Goal: Navigation & Orientation: Find specific page/section

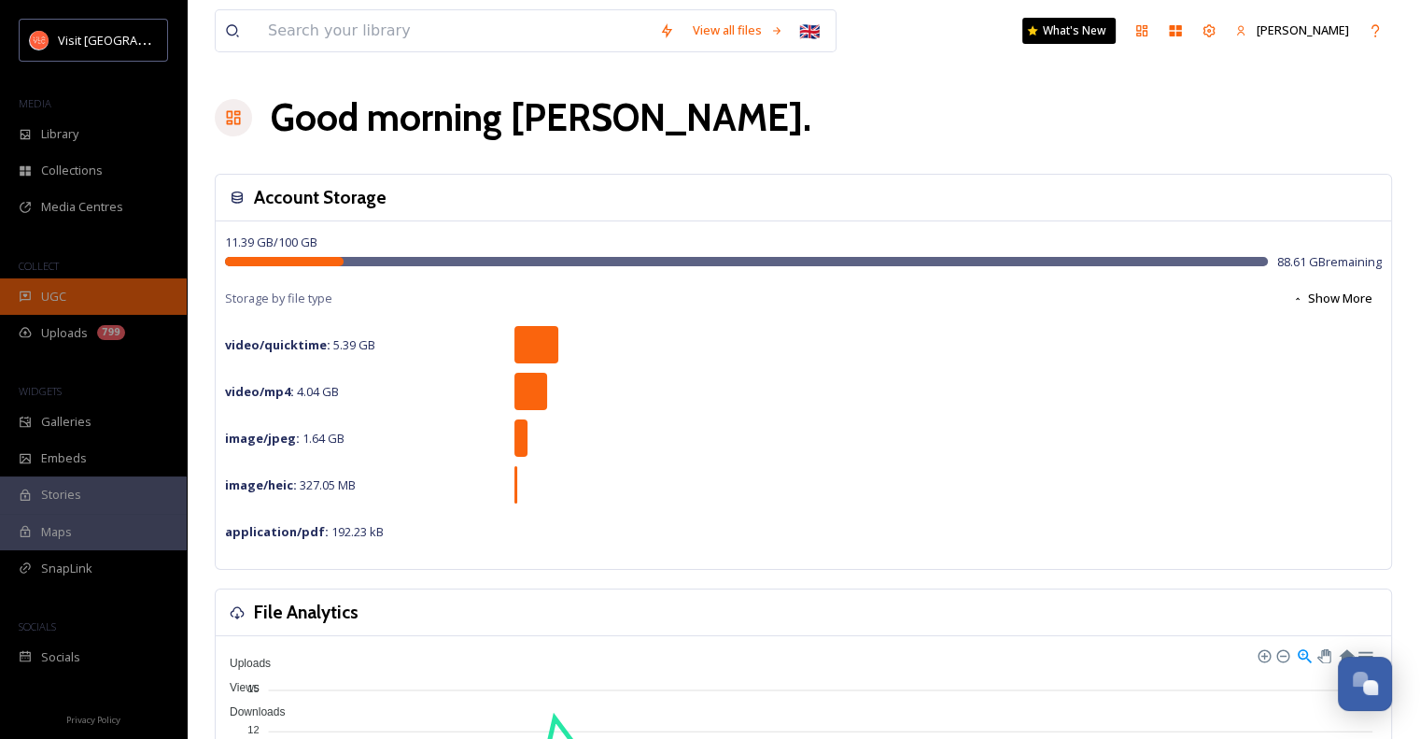
click at [58, 294] on span "UGC" at bounding box center [53, 297] width 25 height 18
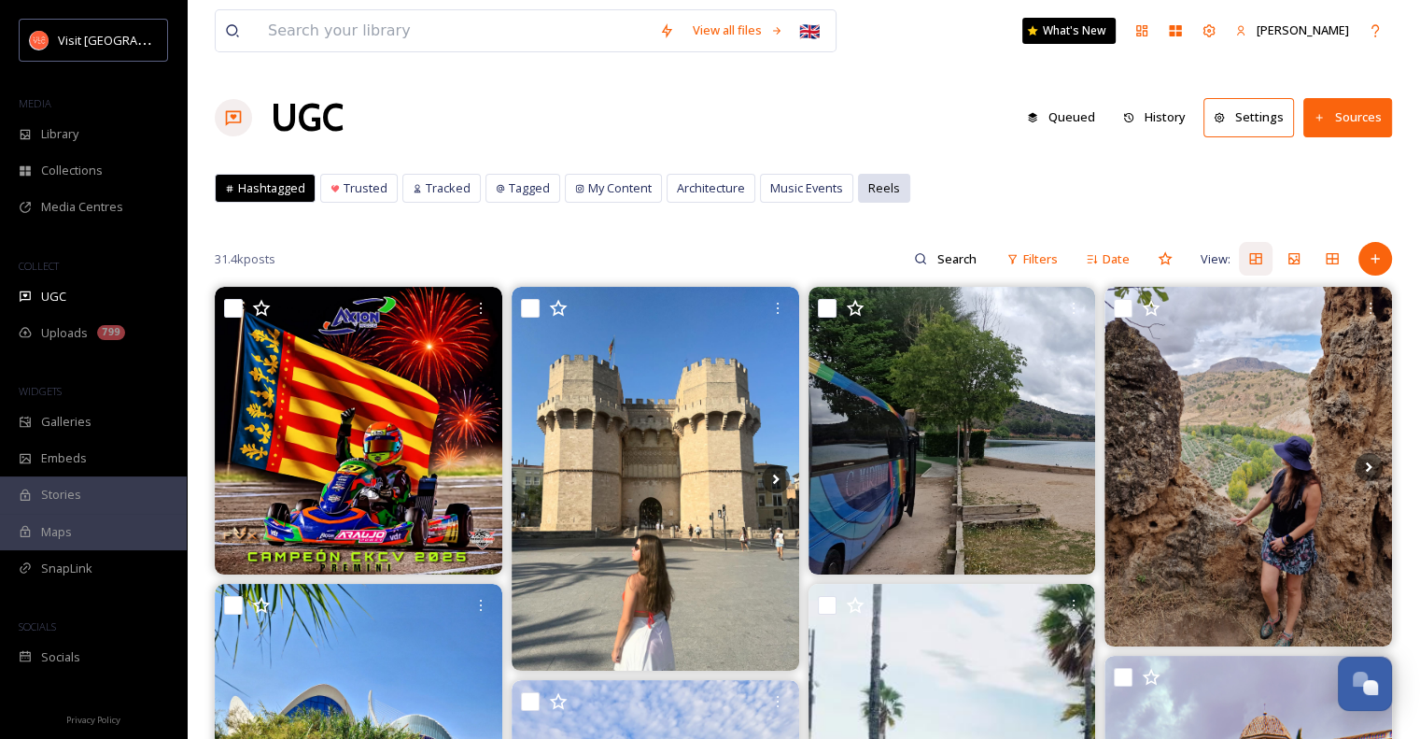
click at [878, 197] on div "Reels" at bounding box center [884, 188] width 50 height 27
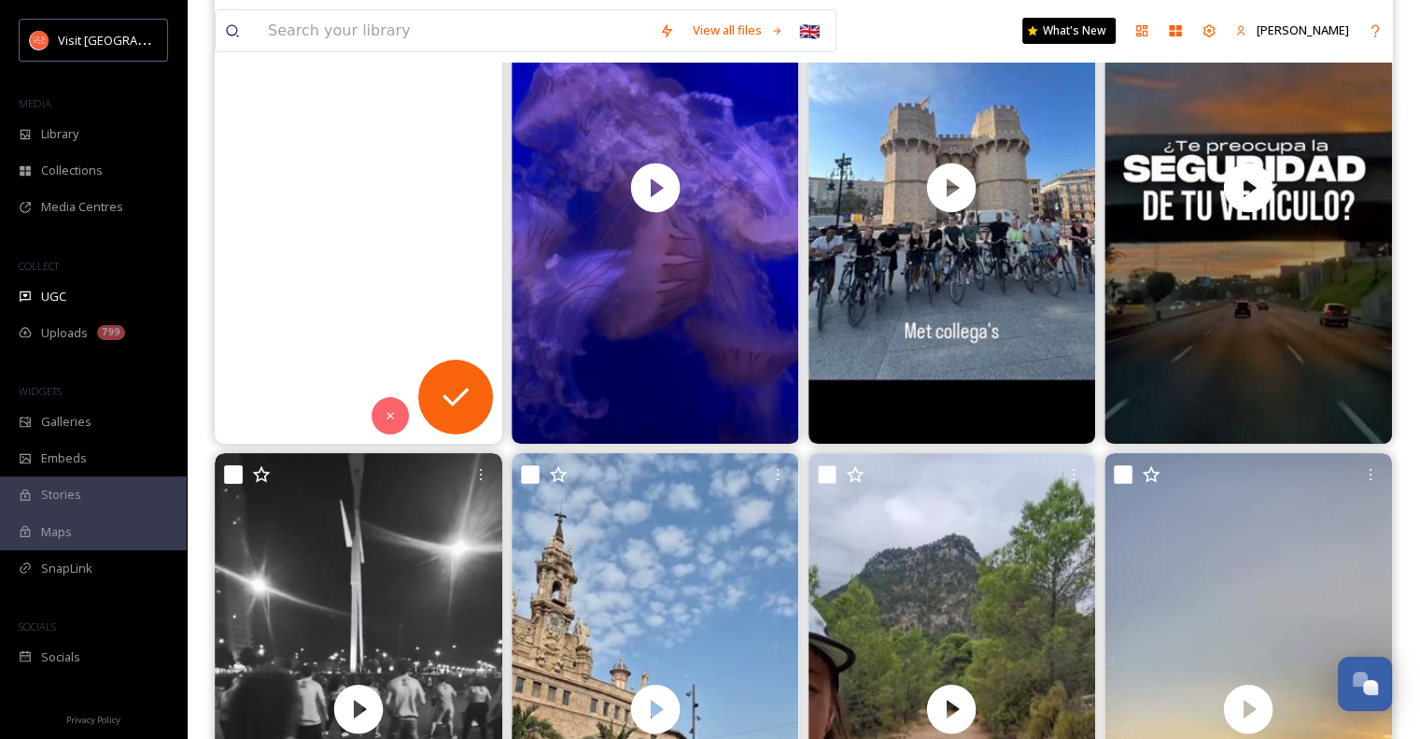
scroll to position [357, 0]
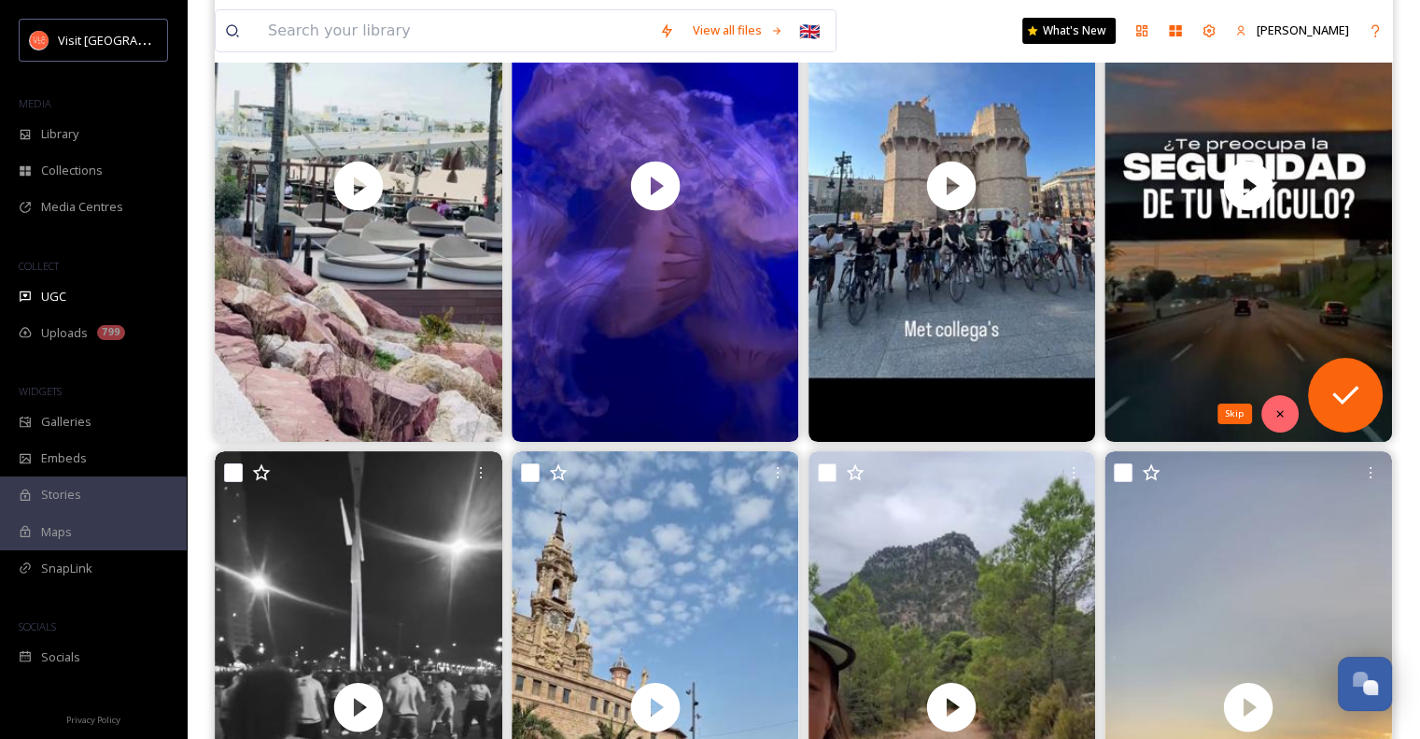
click at [1283, 413] on icon at bounding box center [1280, 413] width 13 height 13
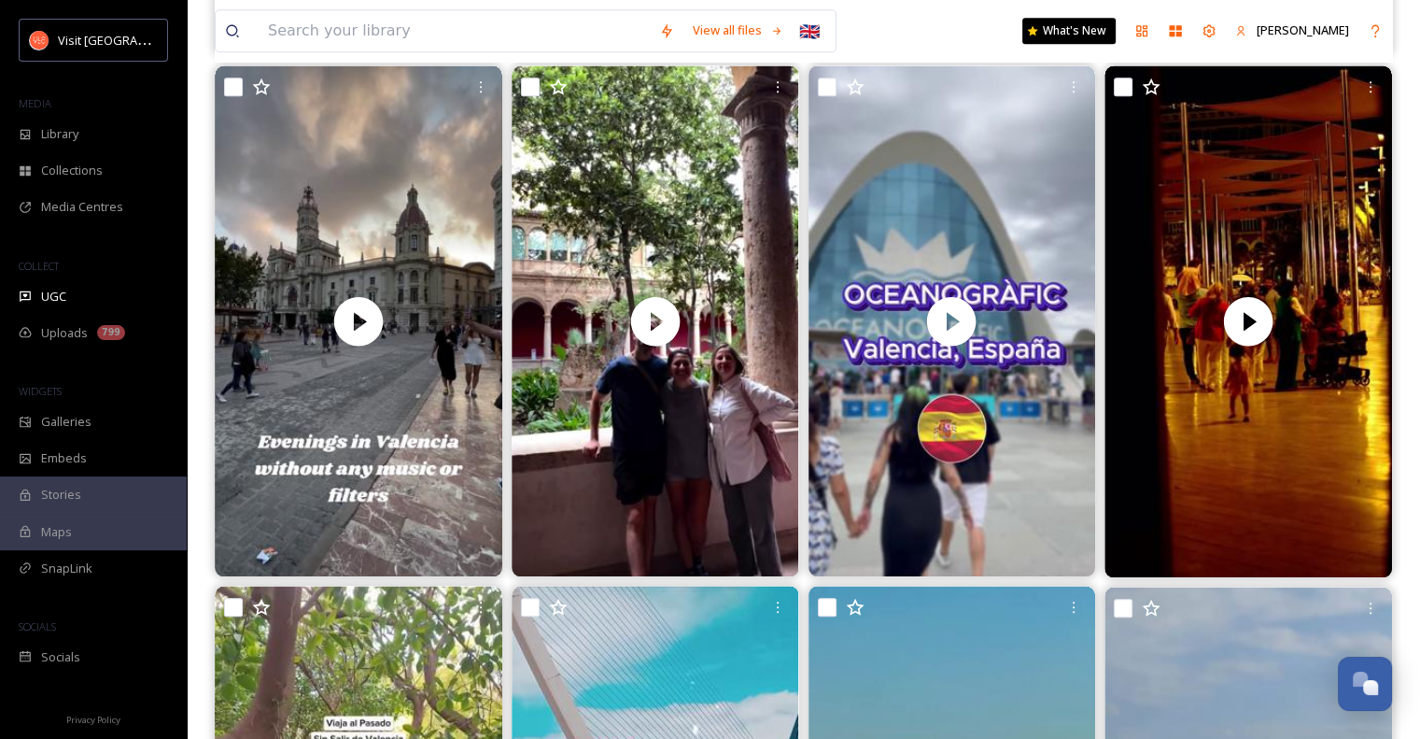
scroll to position [1785, 0]
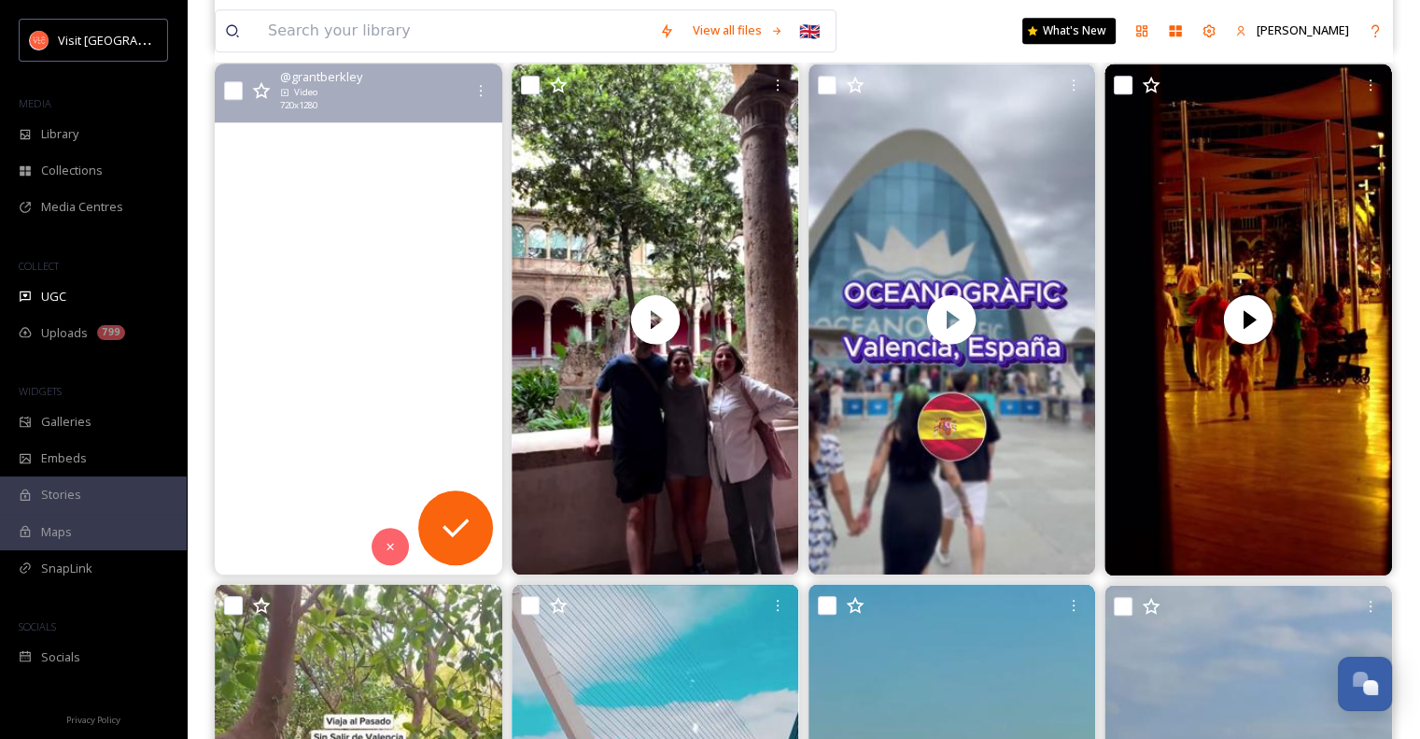
click at [363, 335] on video "Final night in Spain is coming to a close. Actually gonna miss it here. \a-\a-\…" at bounding box center [359, 319] width 288 height 512
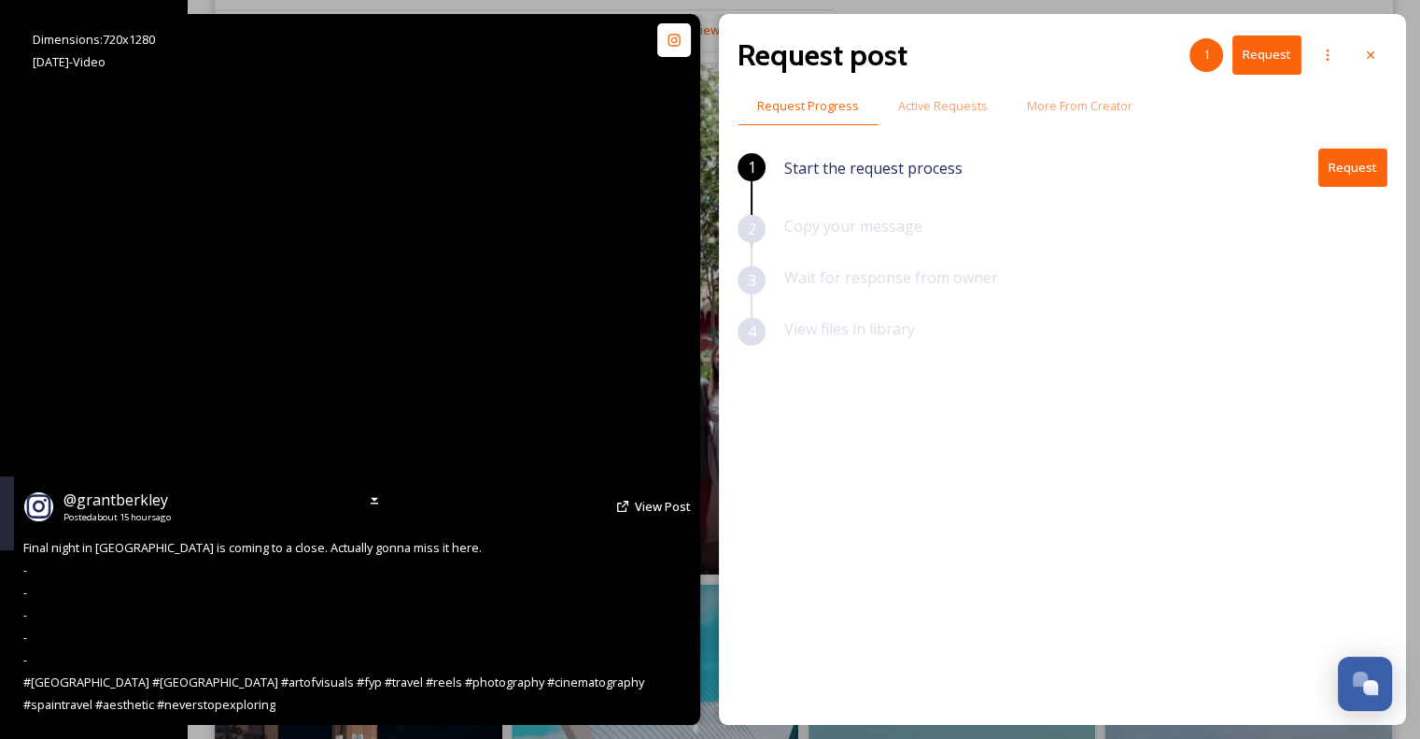
click at [448, 355] on video "Final night in Spain is coming to a close. Actually gonna miss it here. \a-\a-\…" at bounding box center [358, 369] width 400 height 711
click at [286, 402] on video "Final night in Spain is coming to a close. Actually gonna miss it here. \a-\a-\…" at bounding box center [358, 369] width 400 height 711
click at [362, 279] on video "Final night in Spain is coming to a close. Actually gonna miss it here. \a-\a-\…" at bounding box center [358, 369] width 400 height 711
click at [393, 343] on video "Final night in Spain is coming to a close. Actually gonna miss it here. \a-\a-\…" at bounding box center [358, 369] width 400 height 711
click at [433, 309] on video "Final night in Spain is coming to a close. Actually gonna miss it here. \a-\a-\…" at bounding box center [358, 369] width 400 height 711
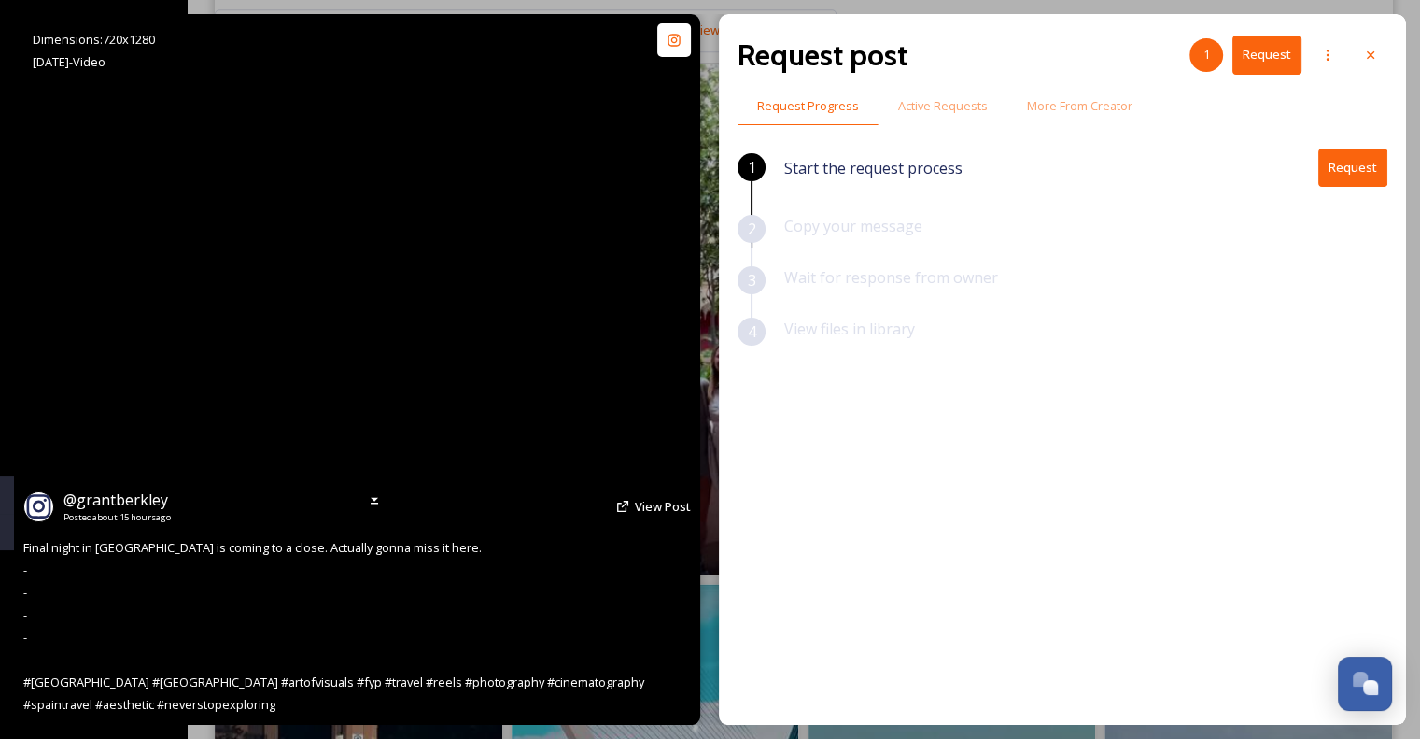
click at [433, 309] on video "Final night in Spain is coming to a close. Actually gonna miss it here. \a-\a-\…" at bounding box center [358, 369] width 400 height 711
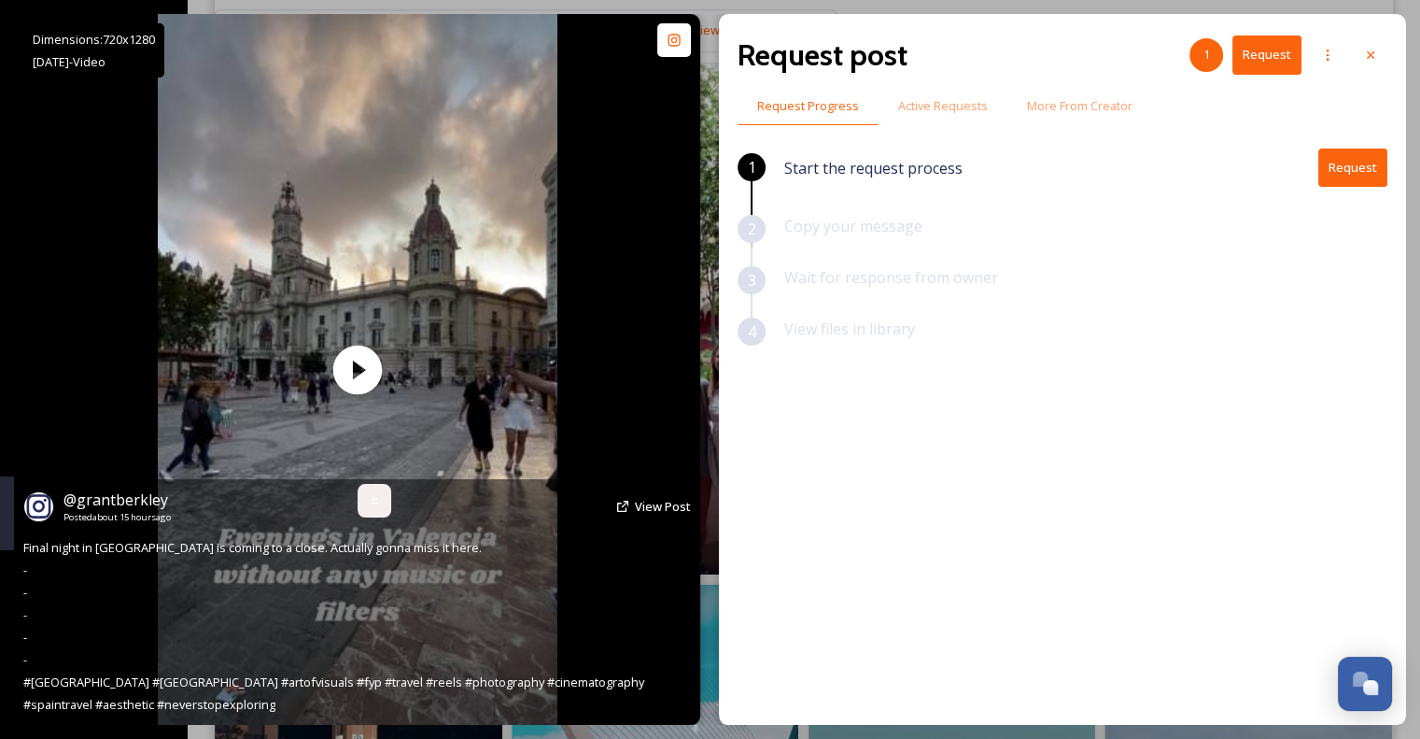
click at [377, 500] on icon at bounding box center [374, 500] width 15 height 15
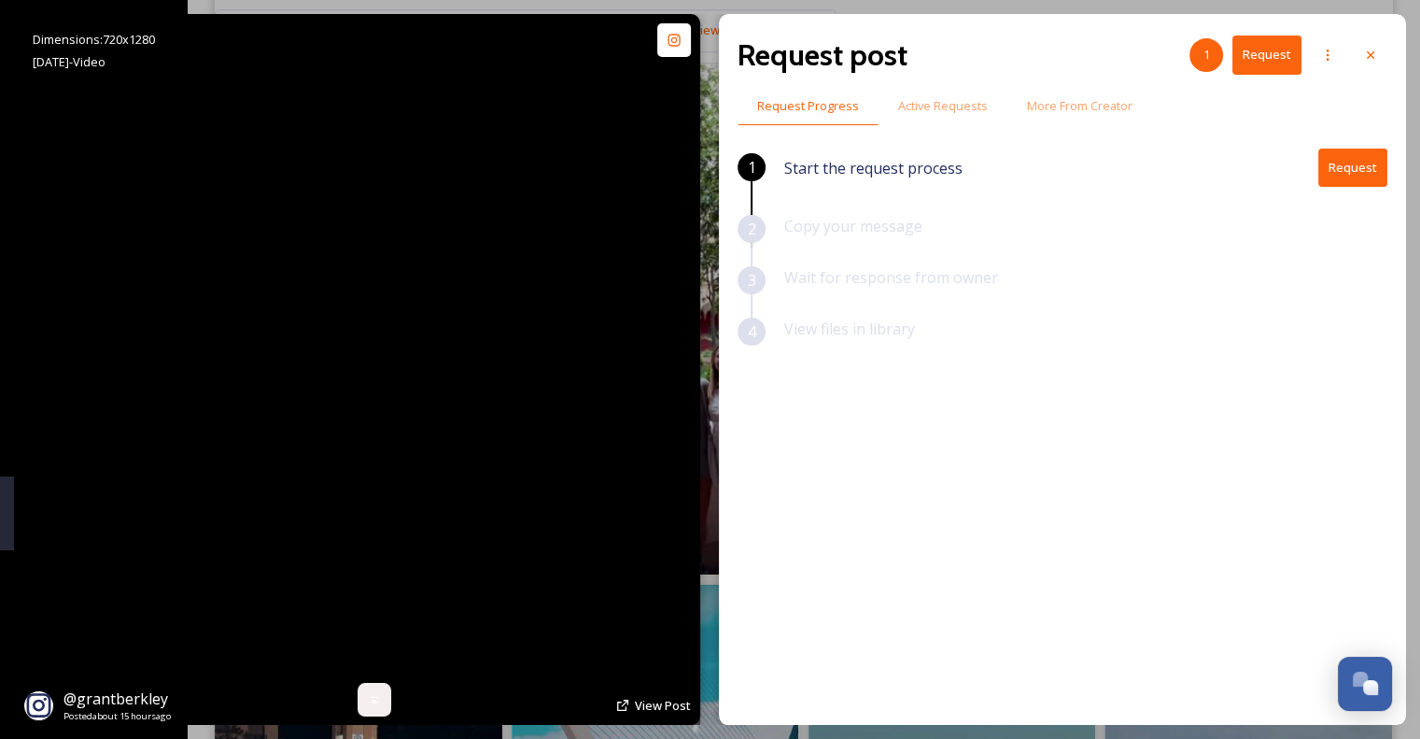
click at [535, 658] on video "Final night in Spain is coming to a close. Actually gonna miss it here. \a-\a-\…" at bounding box center [358, 369] width 400 height 711
click at [506, 611] on video "Final night in Spain is coming to a close. Actually gonna miss it here. \a-\a-\…" at bounding box center [358, 369] width 400 height 711
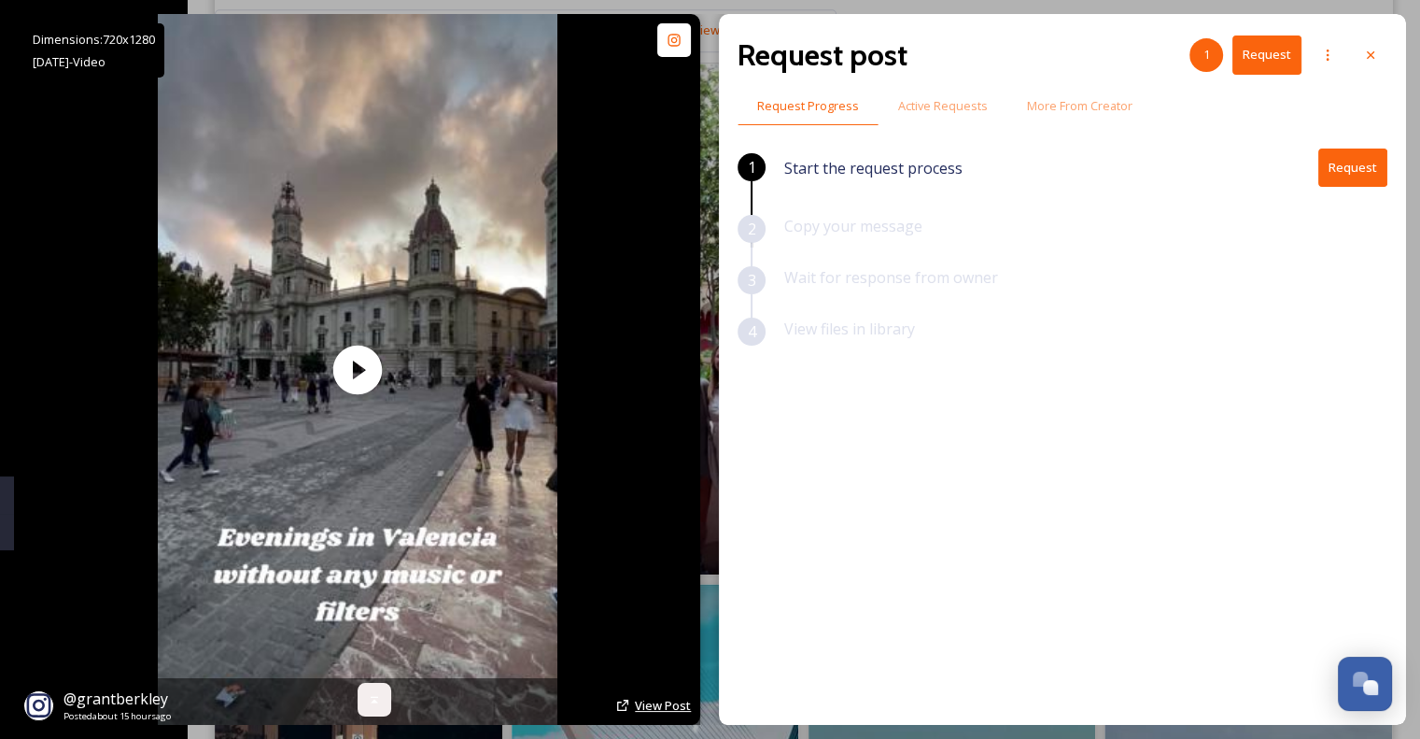
click at [656, 700] on span "View Post" at bounding box center [663, 705] width 56 height 17
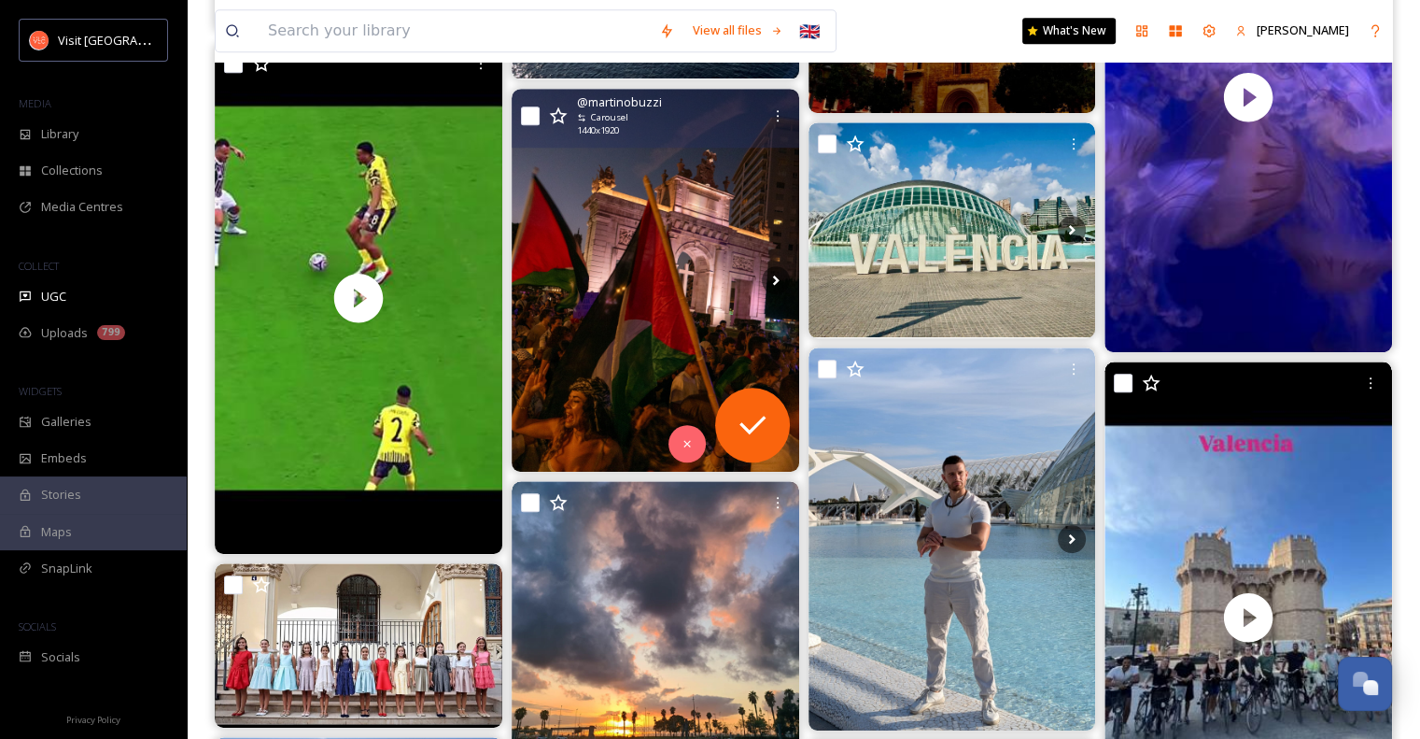
scroll to position [1208, 0]
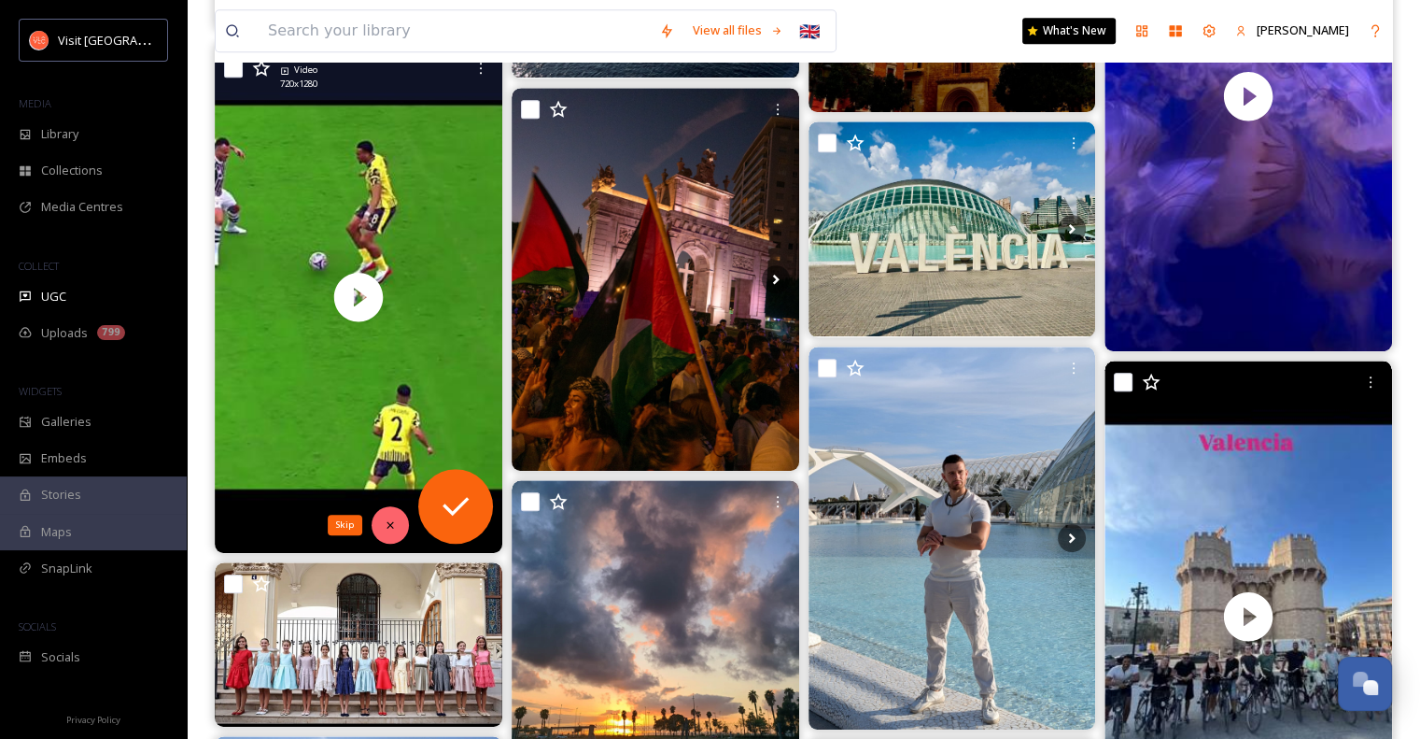
click at [386, 532] on div "Skip" at bounding box center [390, 524] width 37 height 37
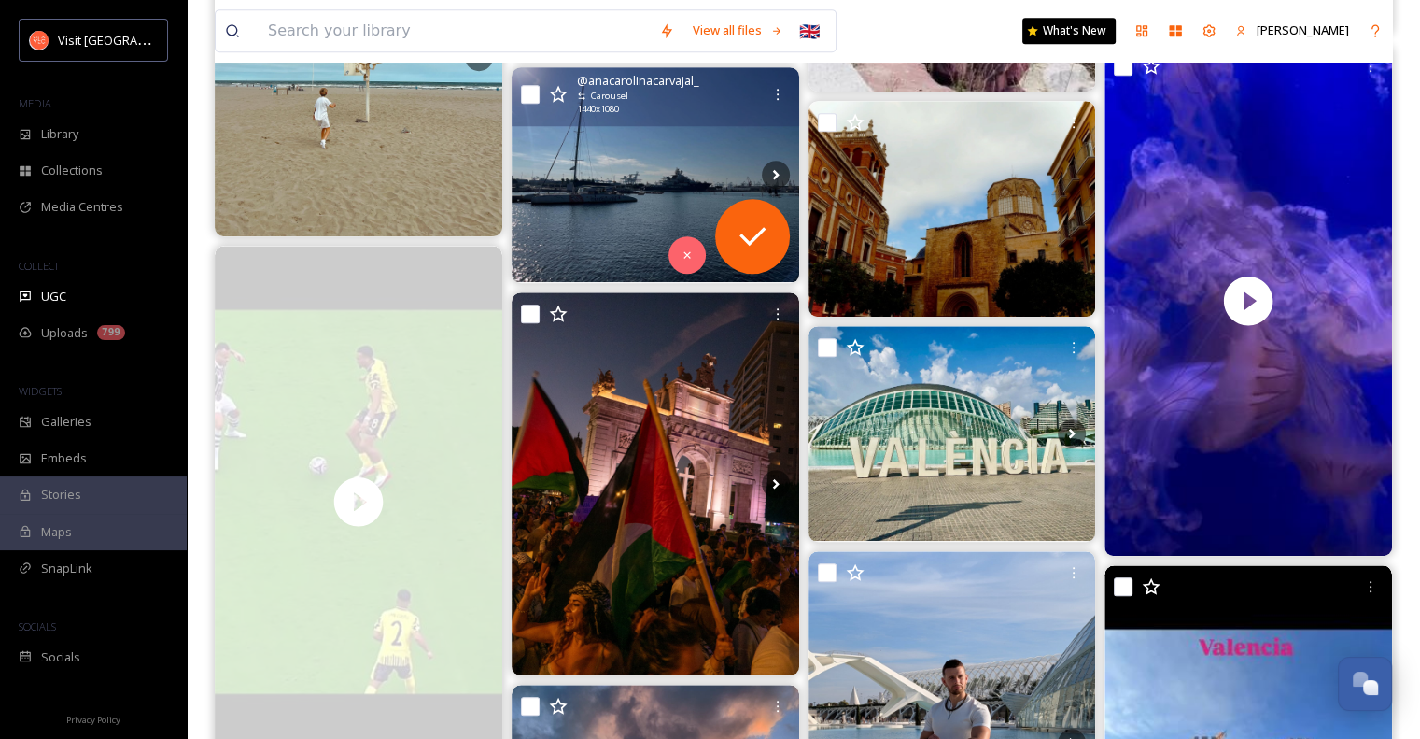
scroll to position [1003, 0]
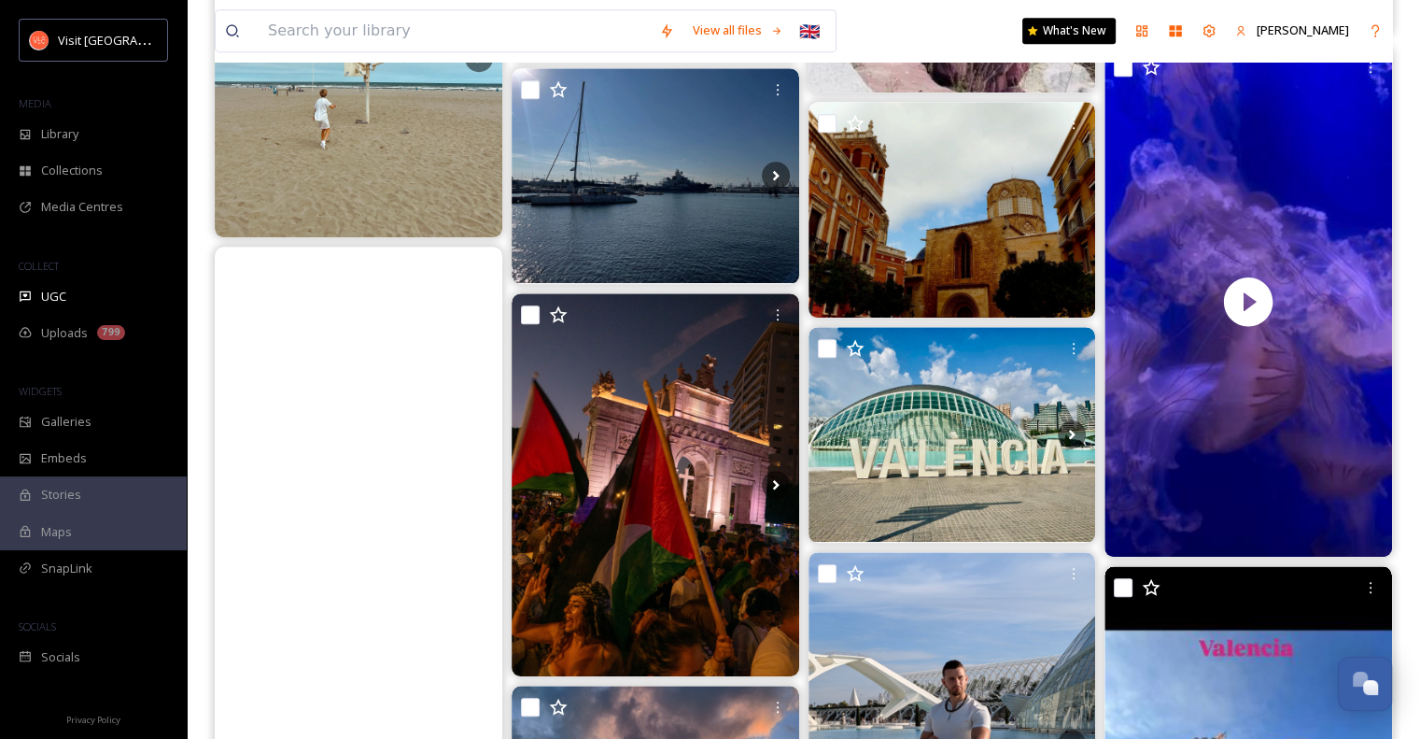
click at [361, 392] on video "Videoga shirin lahzalar deb nom bersa boʻladimi 😁😁😁\a\a#barcelona #realmadrid #…" at bounding box center [359, 502] width 288 height 512
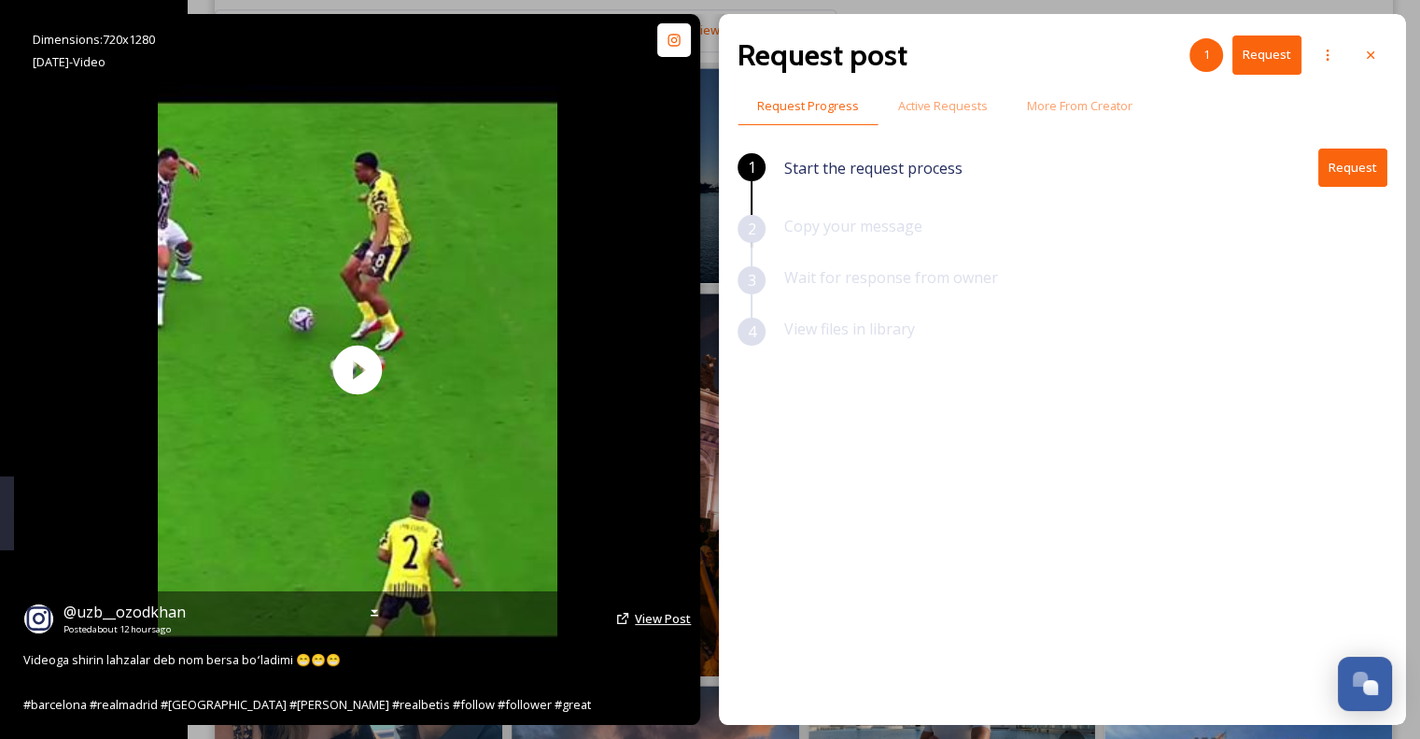
click at [663, 615] on span "View Post" at bounding box center [663, 618] width 56 height 17
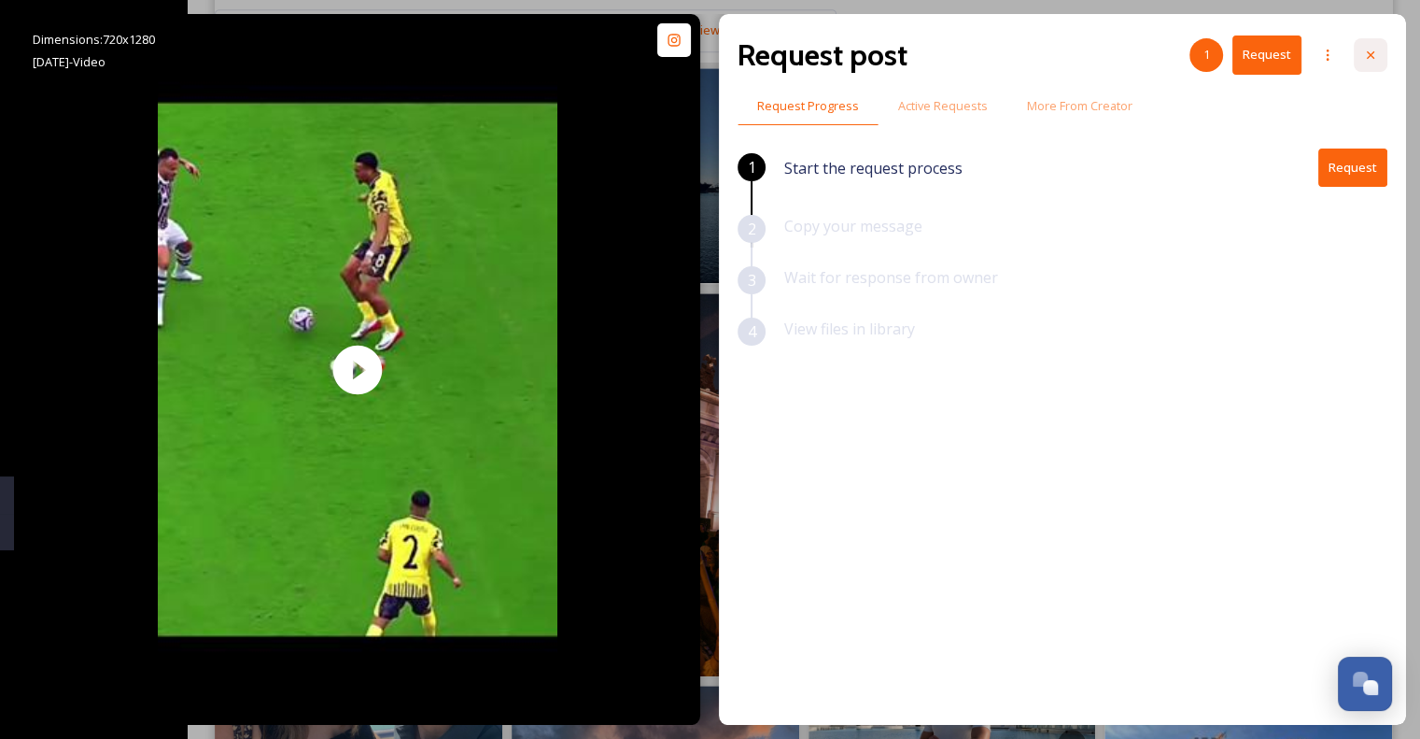
click at [1377, 58] on icon at bounding box center [1370, 55] width 15 height 15
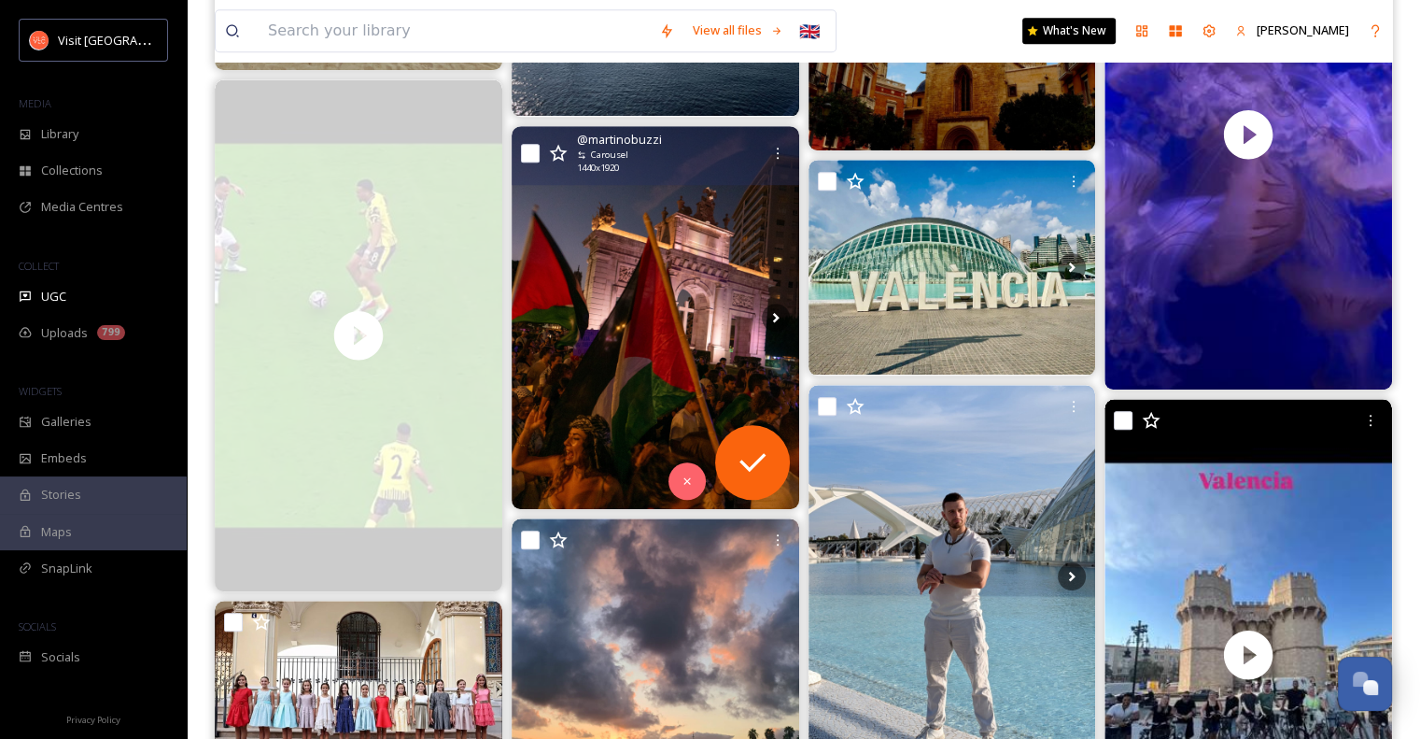
scroll to position [1169, 0]
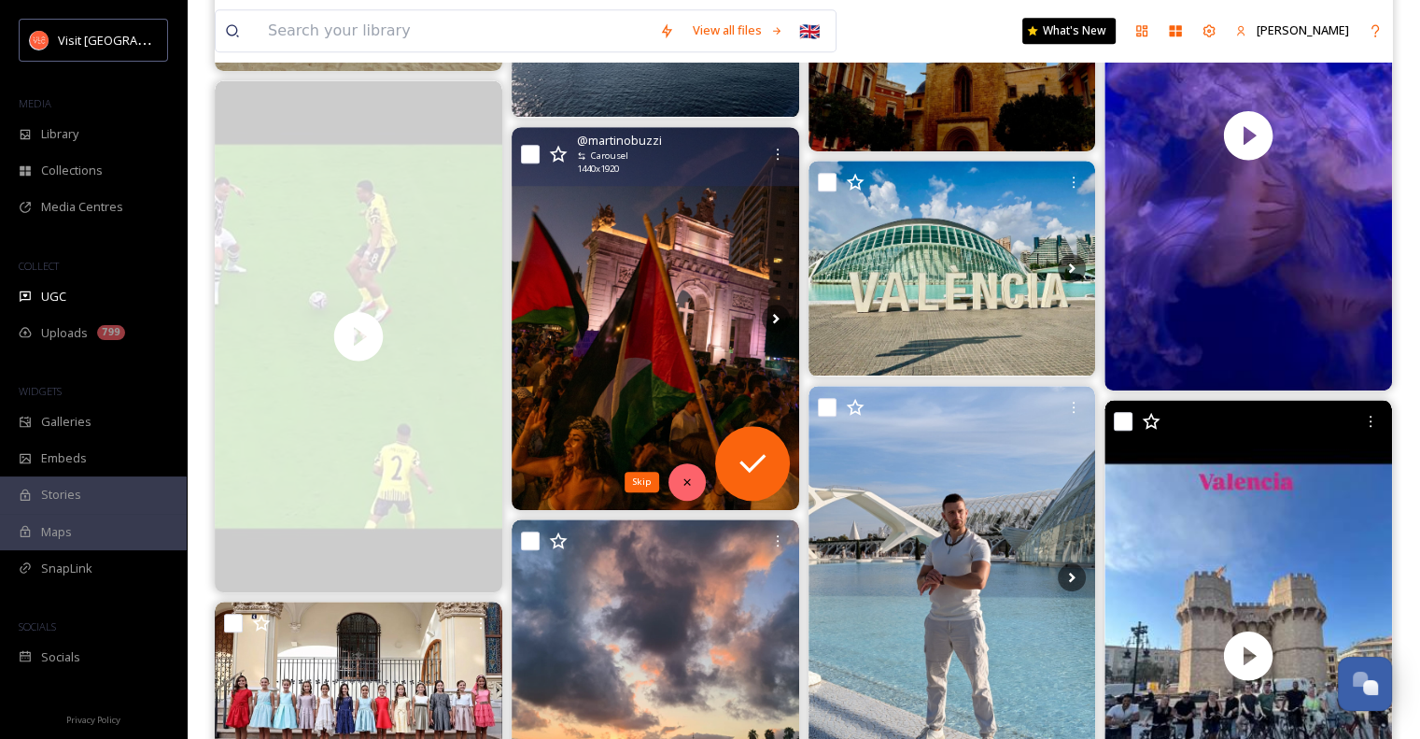
click at [687, 481] on icon at bounding box center [687, 481] width 13 height 13
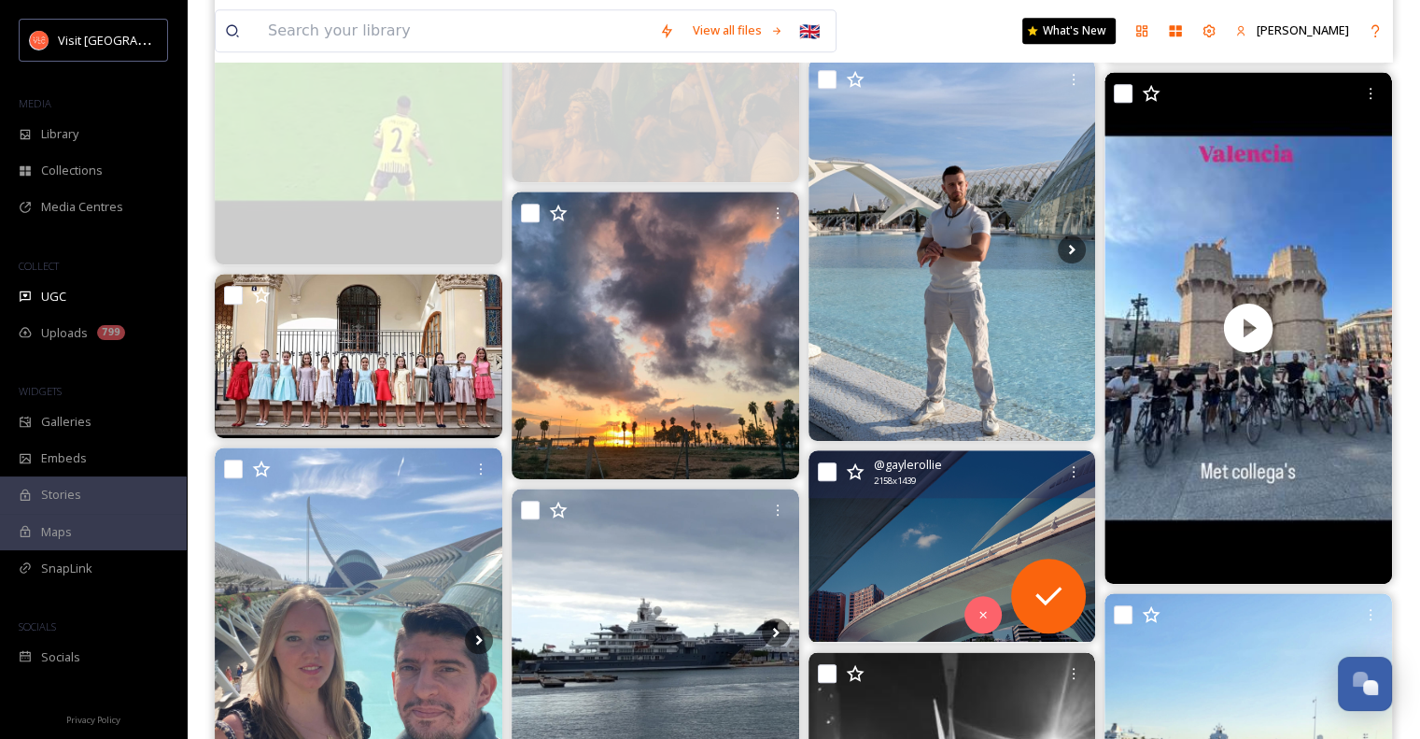
scroll to position [1500, 0]
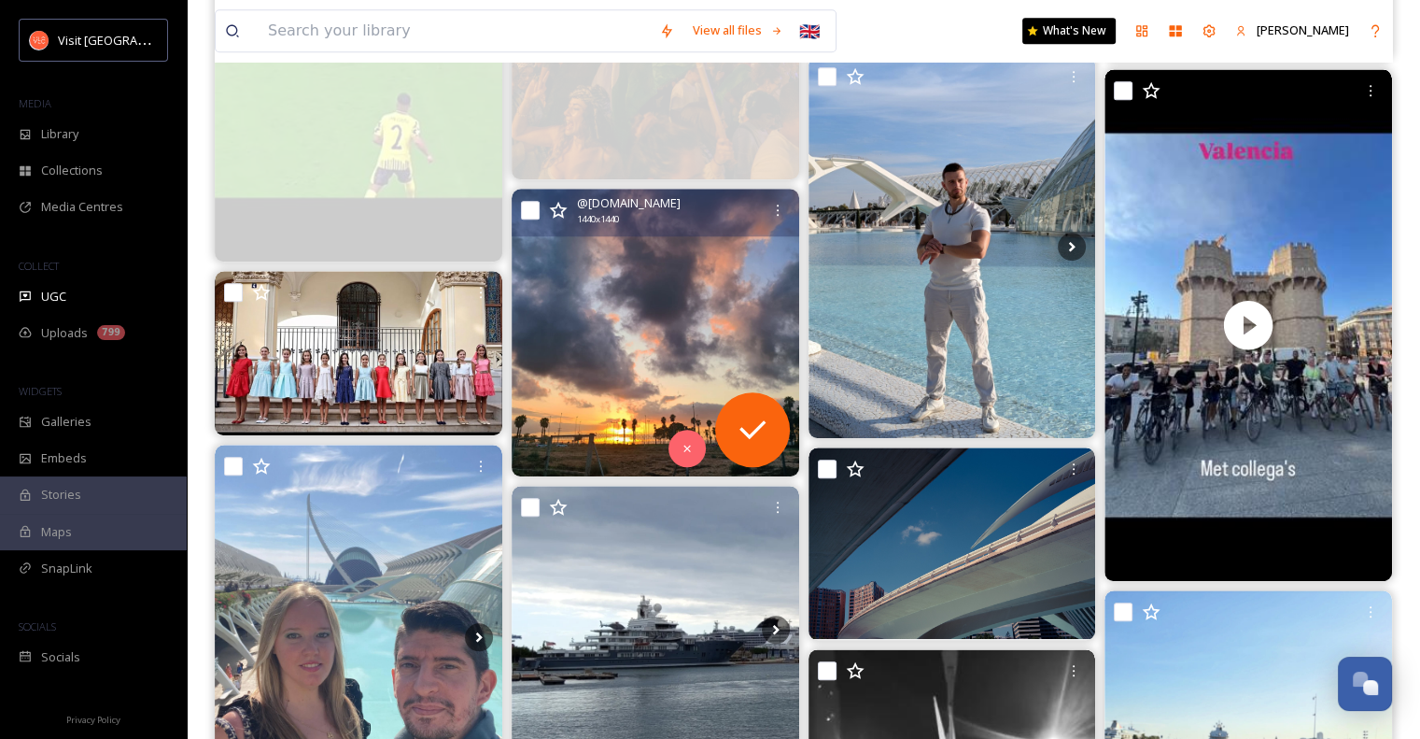
click at [613, 355] on img at bounding box center [656, 333] width 288 height 288
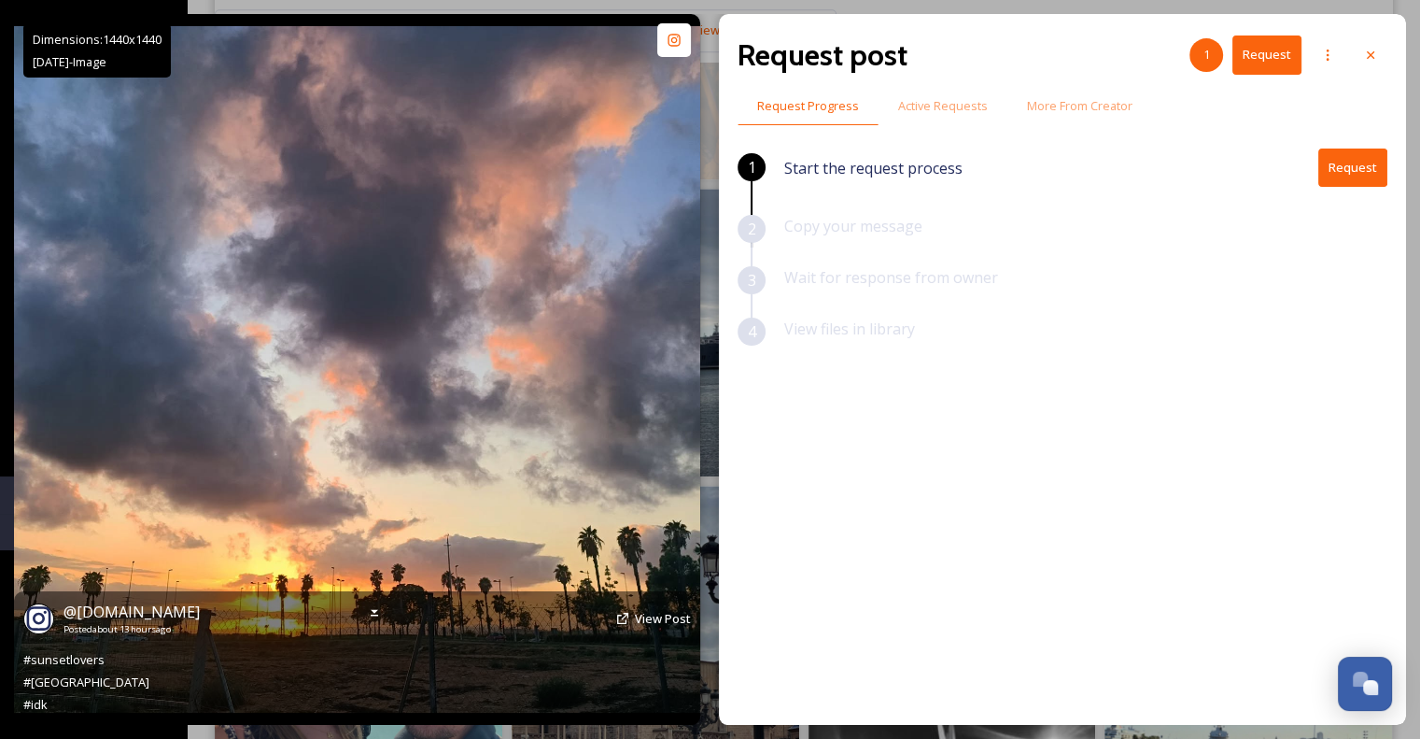
click at [609, 376] on img at bounding box center [357, 369] width 686 height 686
click at [655, 615] on span "View Post" at bounding box center [663, 618] width 56 height 17
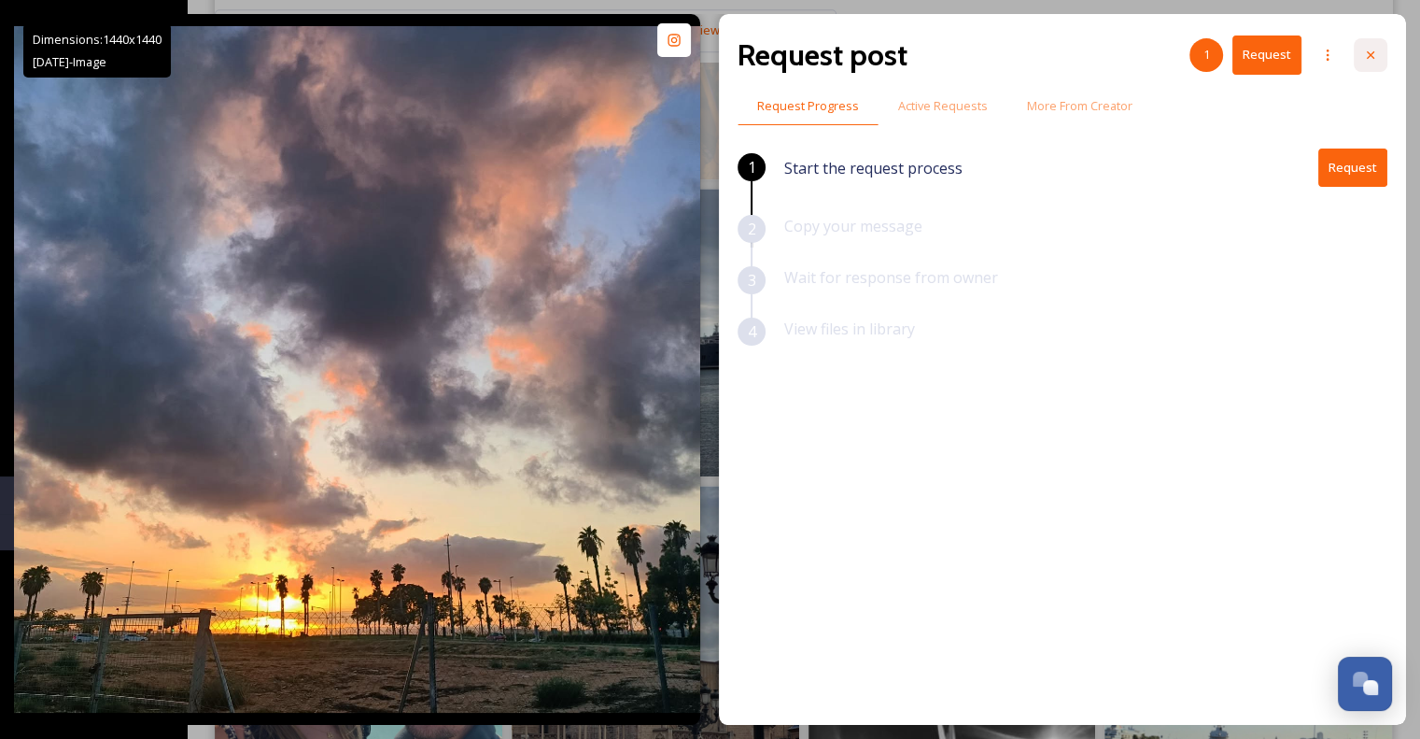
click at [1378, 56] on div at bounding box center [1371, 55] width 34 height 34
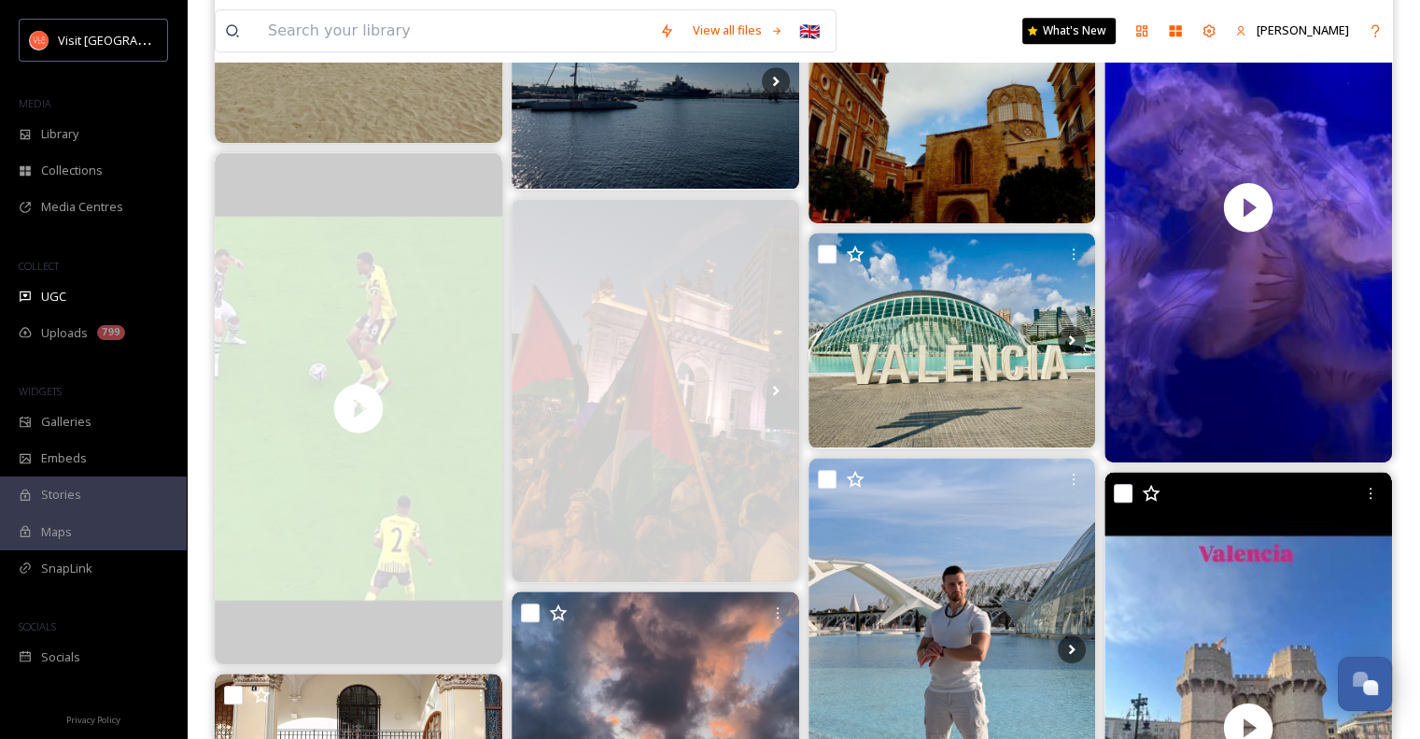
scroll to position [1088, 0]
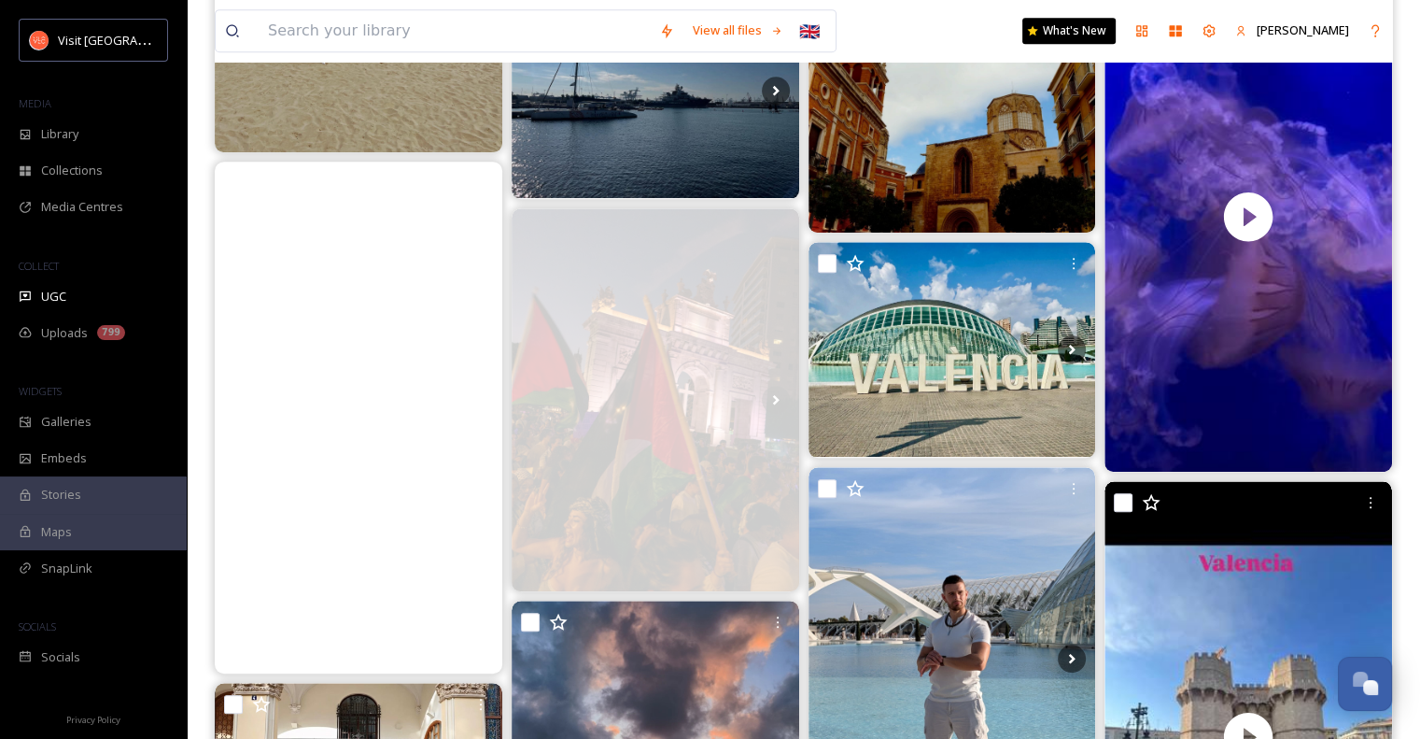
click at [445, 637] on video "Videoga shirin lahzalar deb nom bersa boʻladimi 😁😁😁\a\a#barcelona #realmadrid #…" at bounding box center [359, 418] width 288 height 512
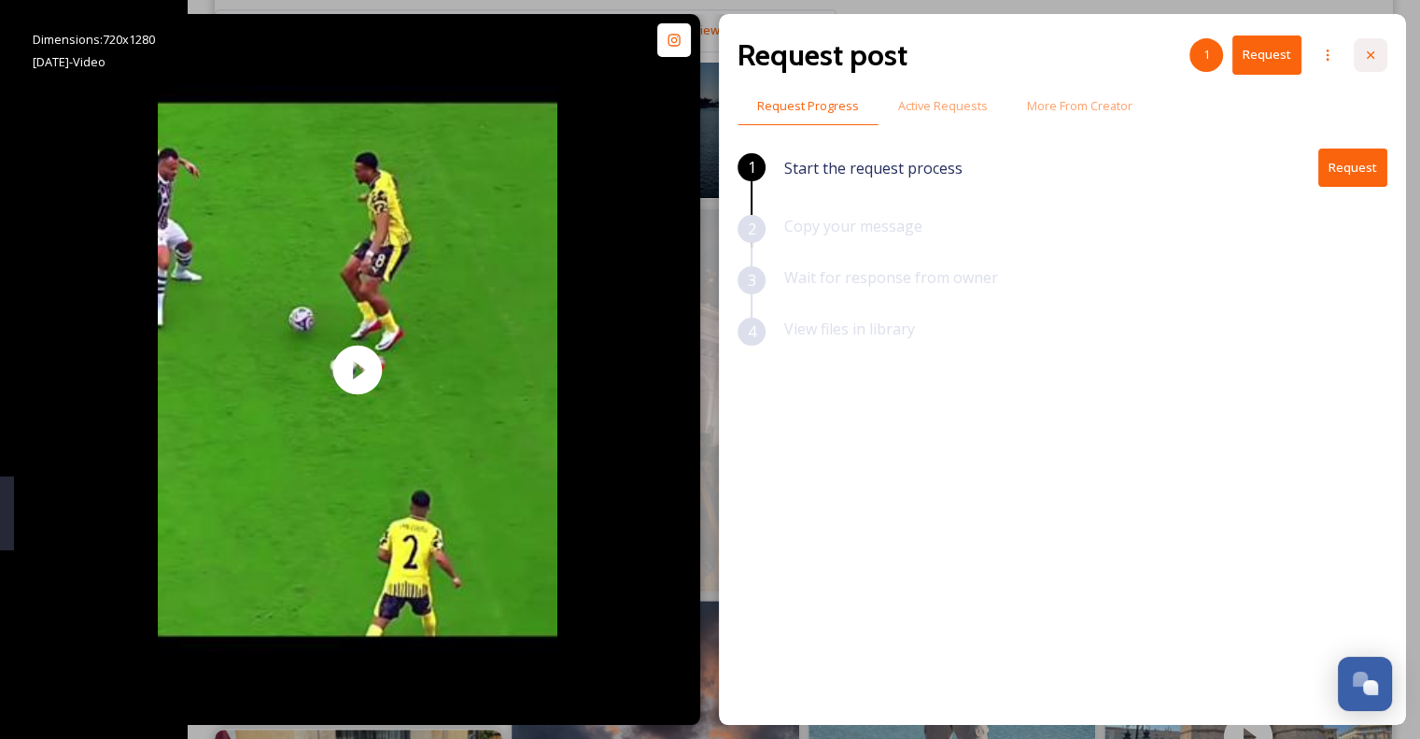
click at [1371, 57] on icon at bounding box center [1370, 55] width 15 height 15
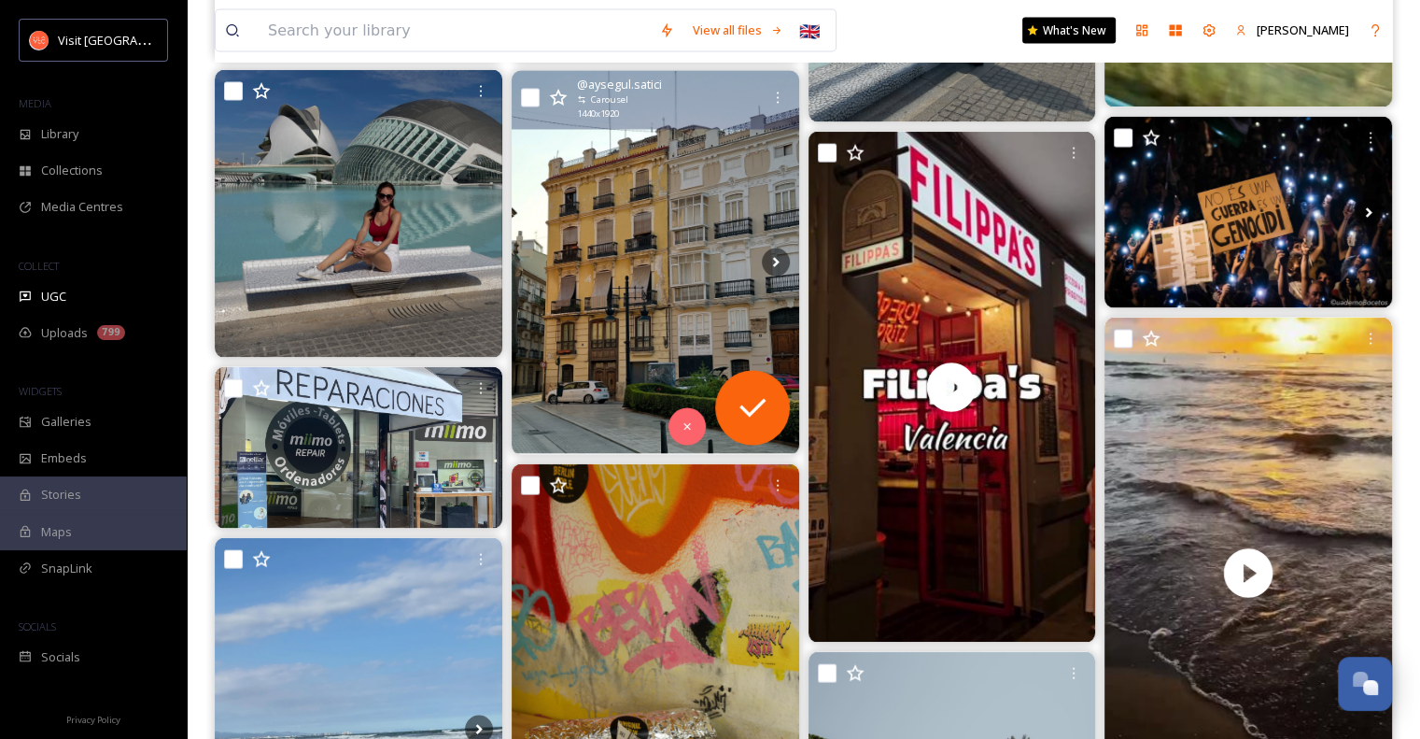
scroll to position [3879, 0]
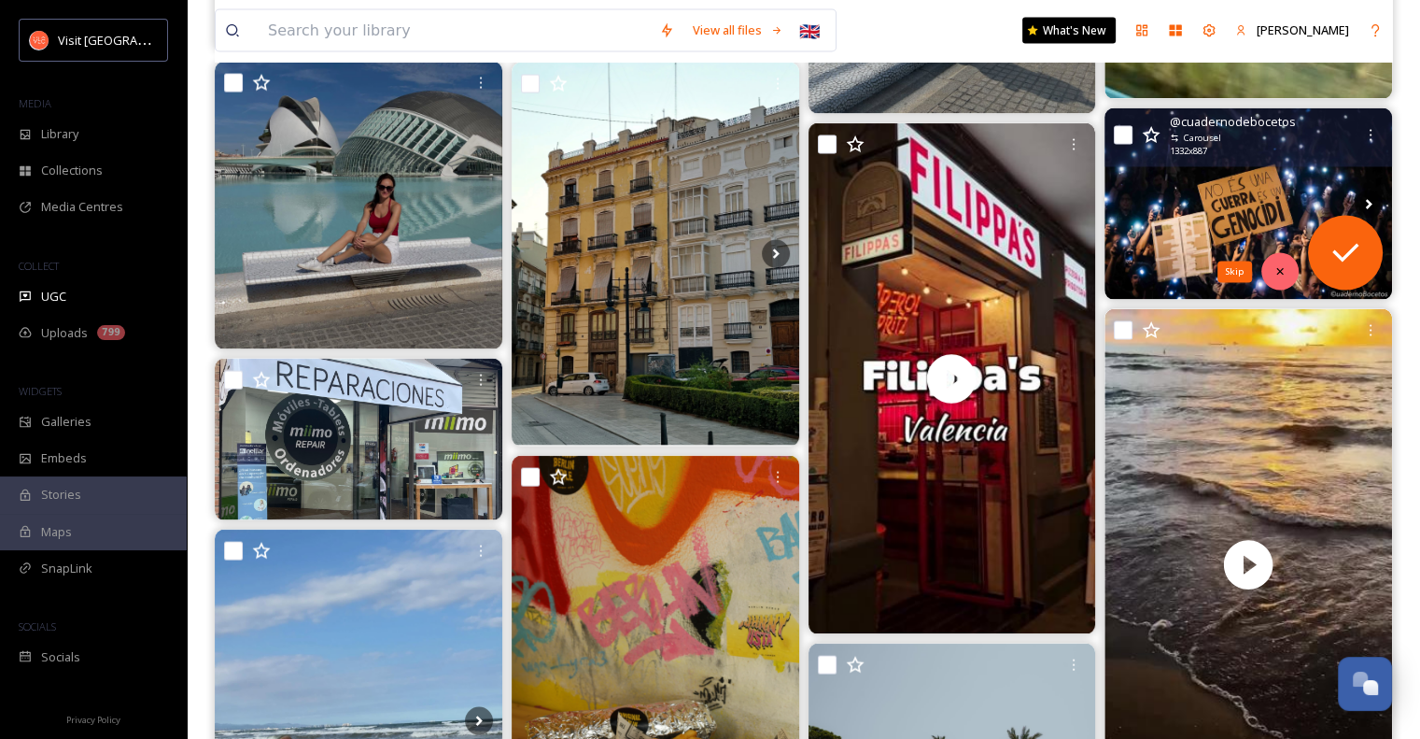
click at [1289, 269] on div "Skip" at bounding box center [1279, 271] width 37 height 37
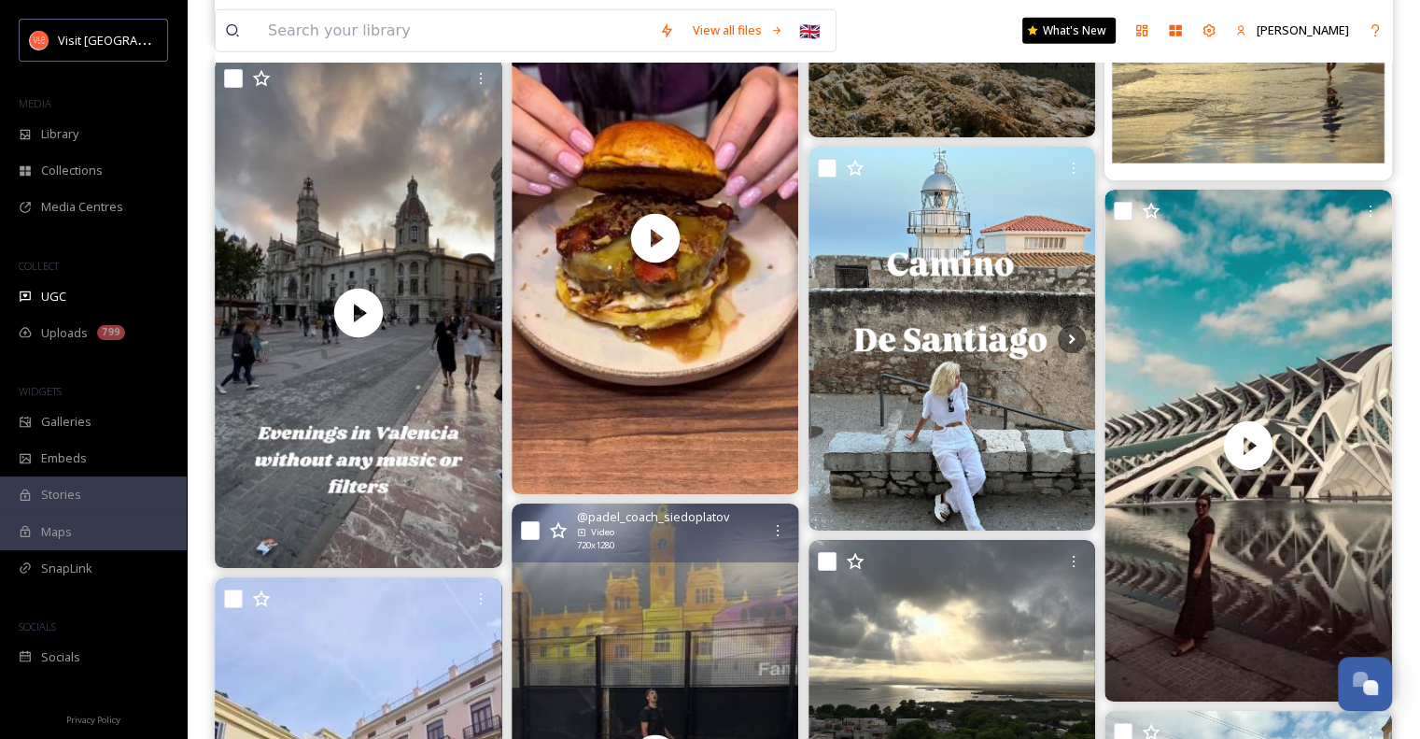
scroll to position [4745, 0]
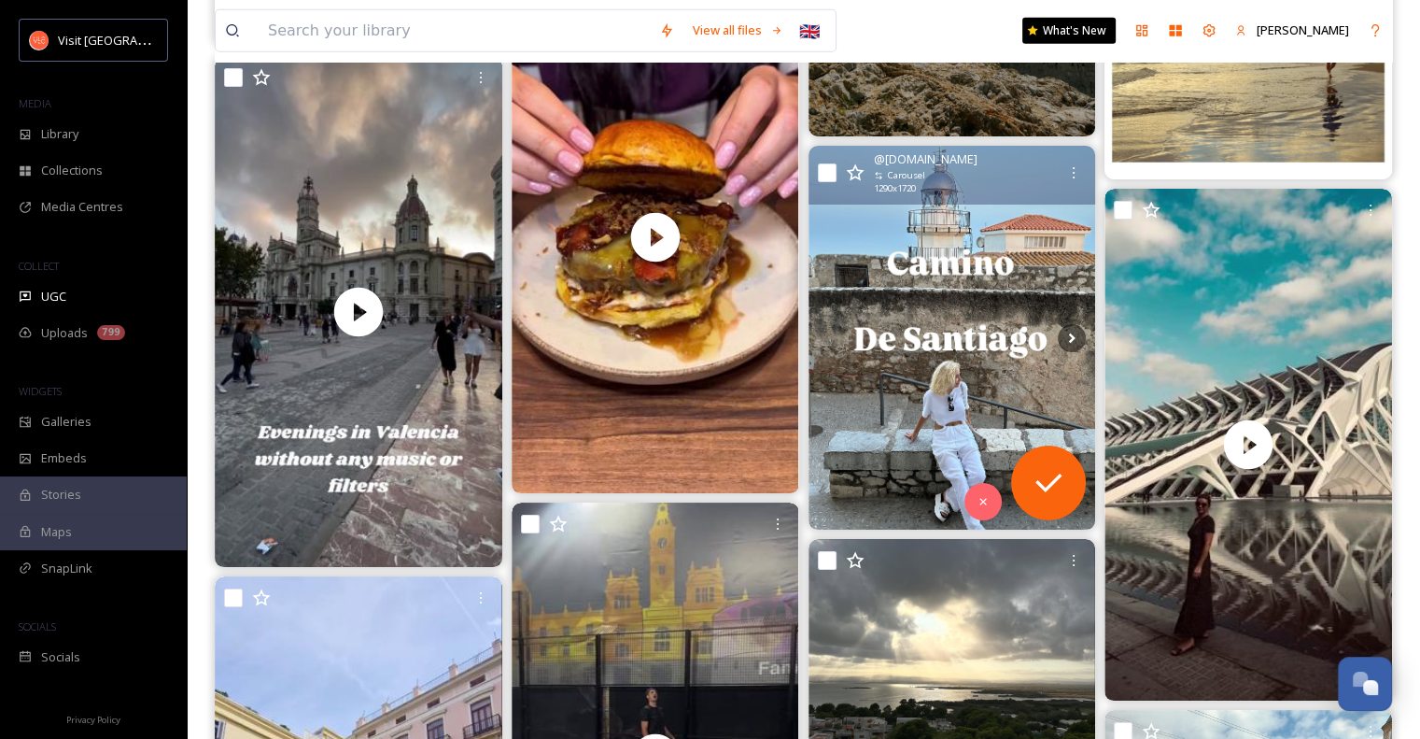
click at [943, 387] on img at bounding box center [953, 337] width 288 height 383
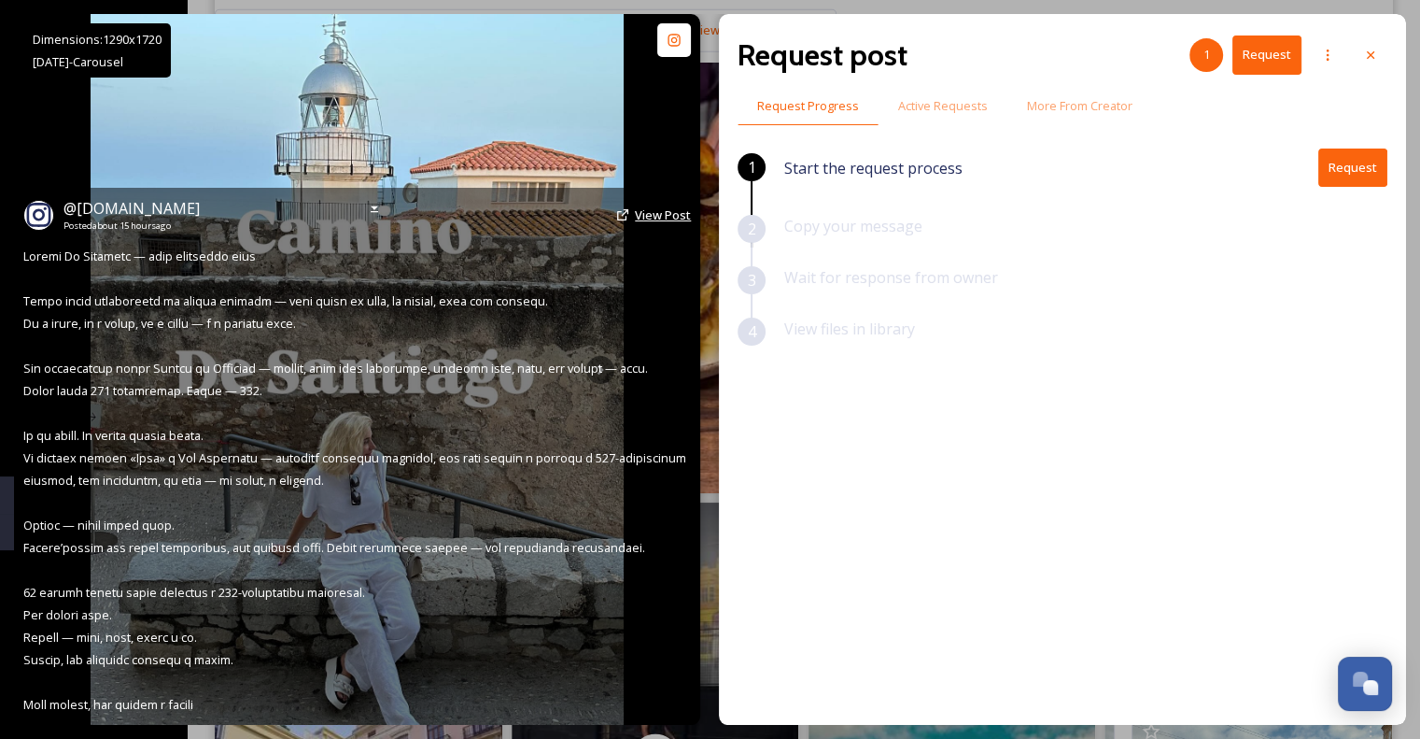
click at [647, 206] on span "View Post" at bounding box center [663, 214] width 56 height 17
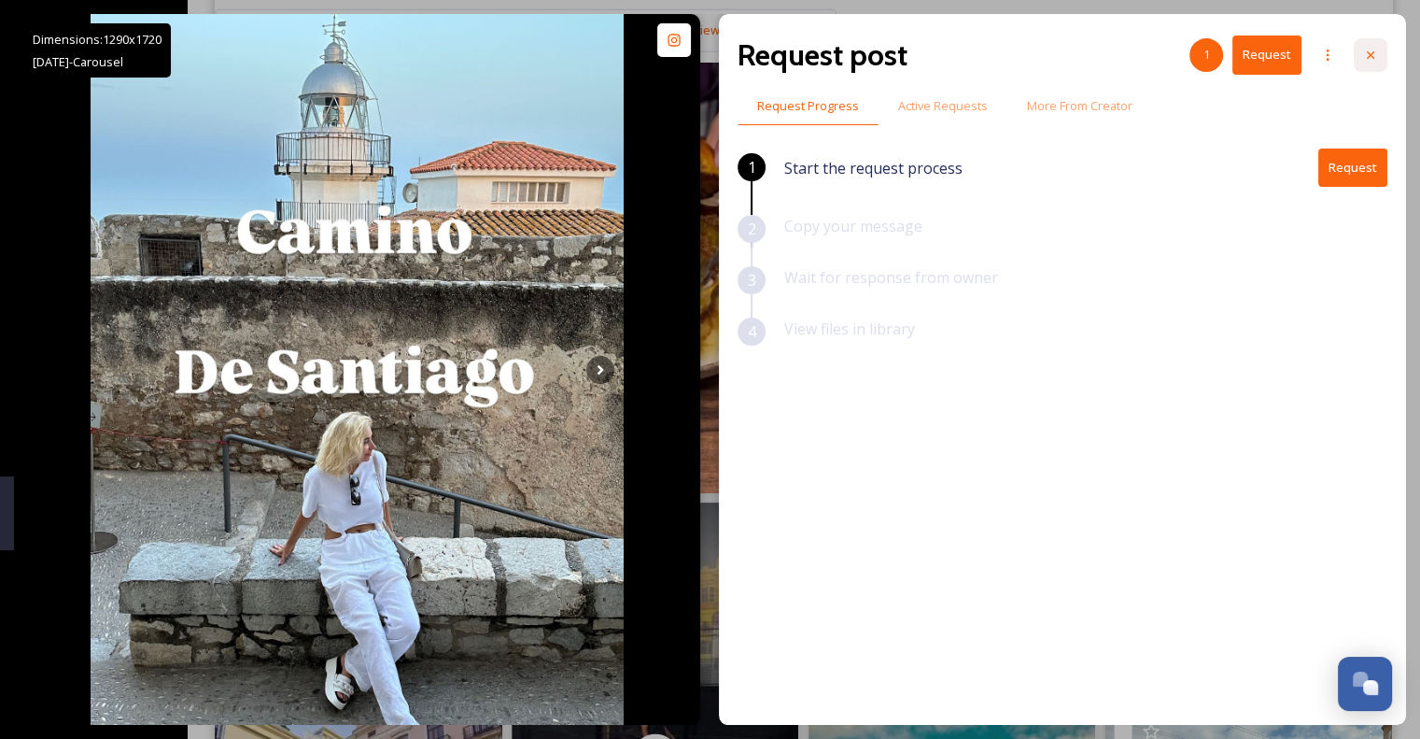
click at [1373, 55] on icon at bounding box center [1370, 55] width 15 height 15
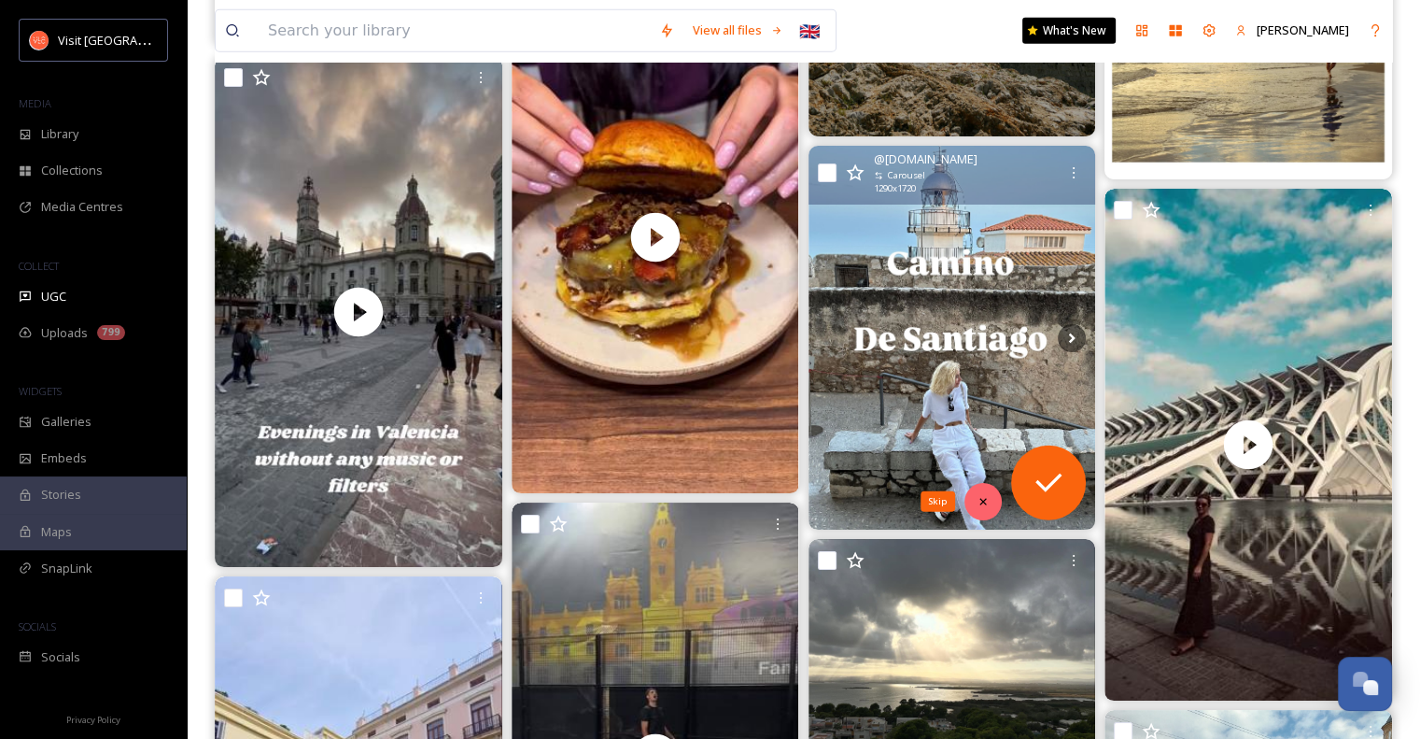
click at [984, 497] on icon at bounding box center [983, 501] width 13 height 13
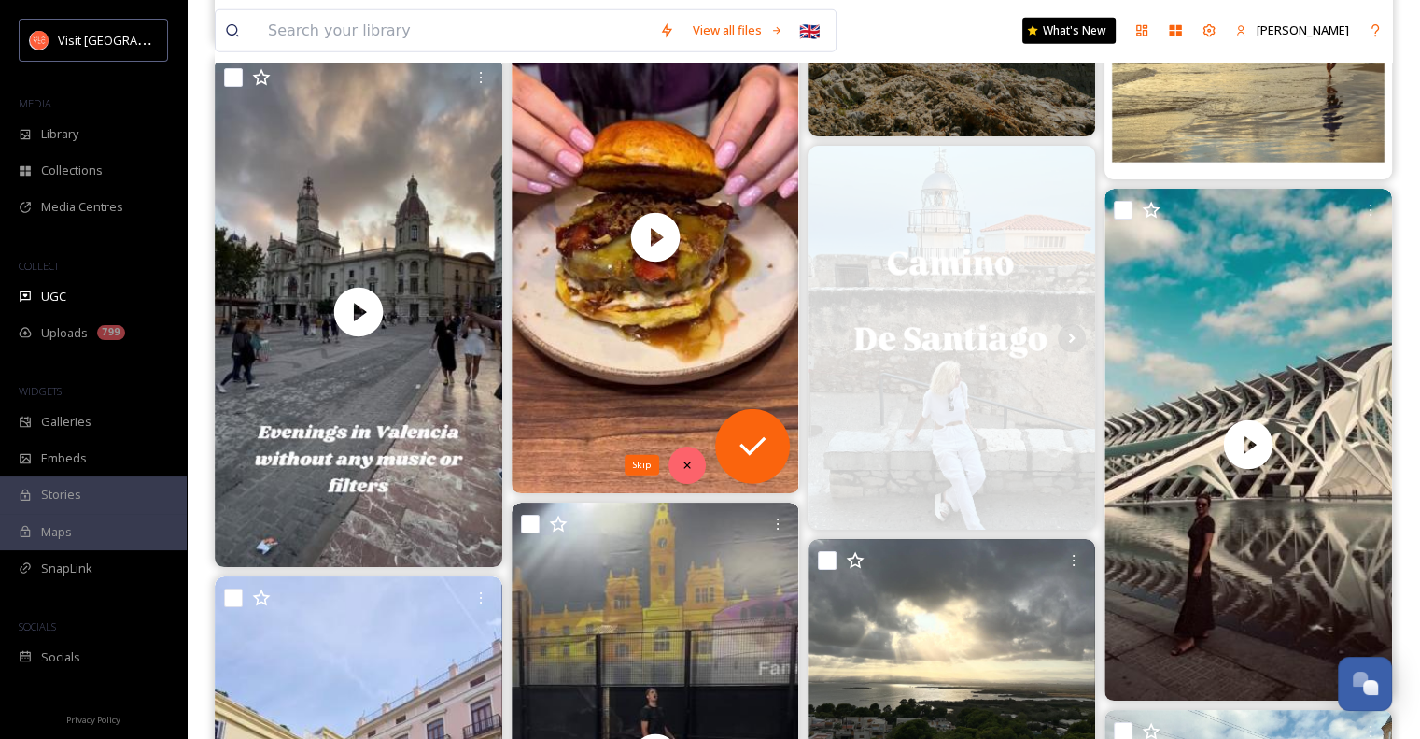
click at [693, 462] on div "Skip" at bounding box center [687, 464] width 37 height 37
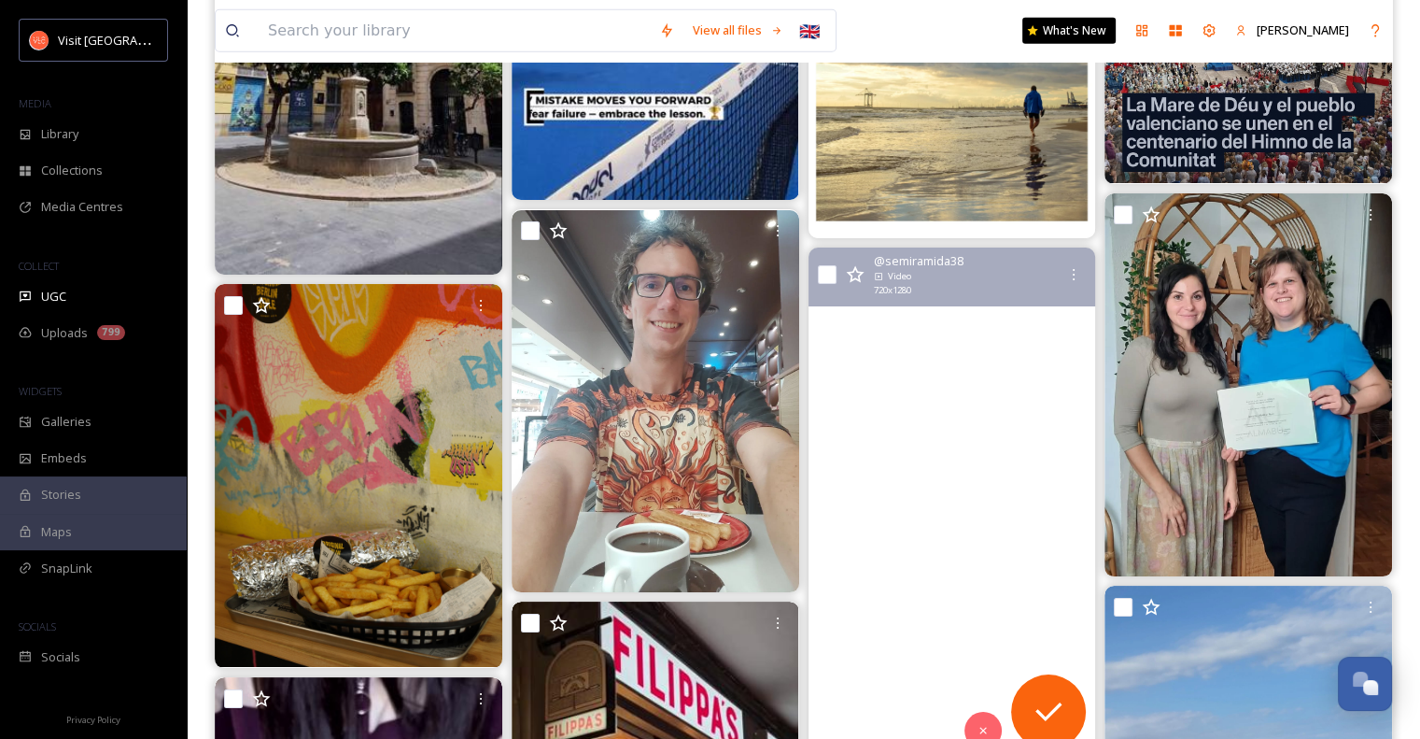
scroll to position [5559, 0]
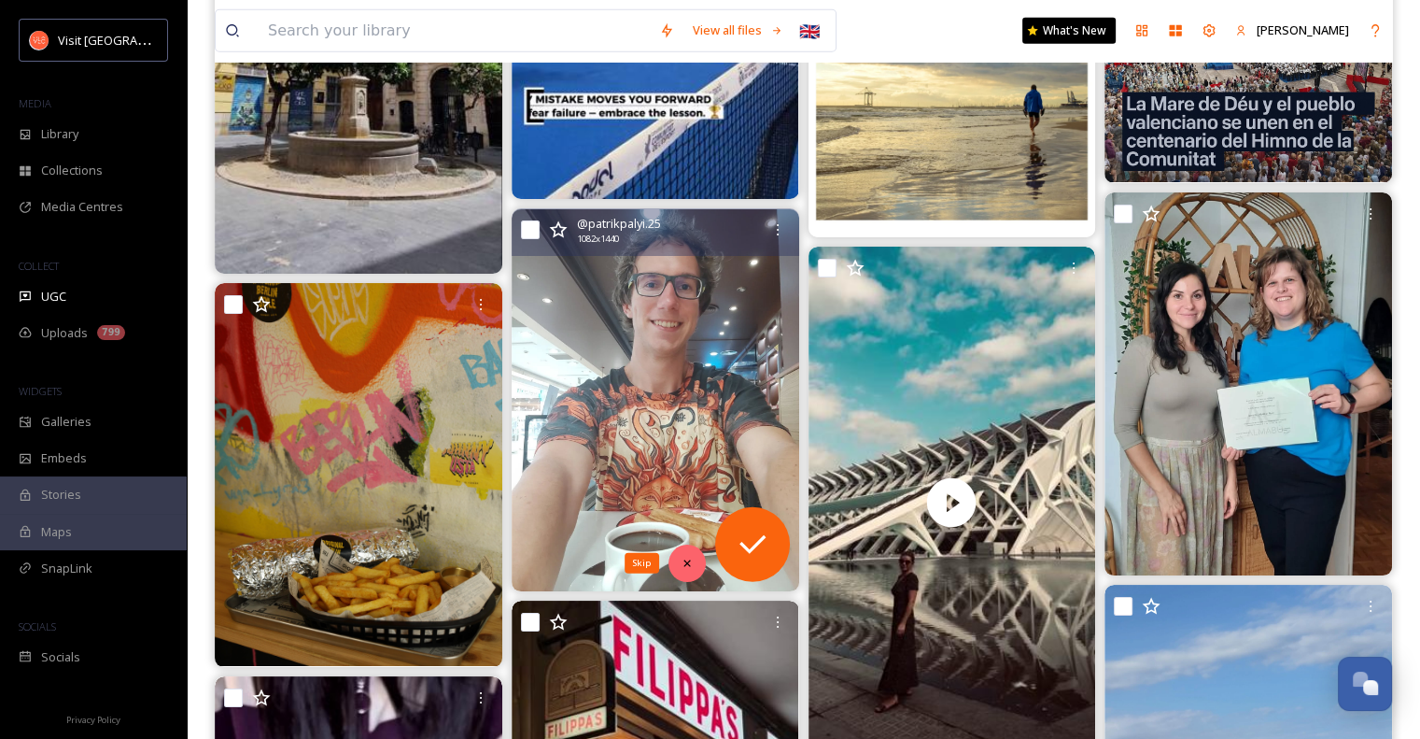
click at [685, 564] on icon at bounding box center [687, 562] width 13 height 13
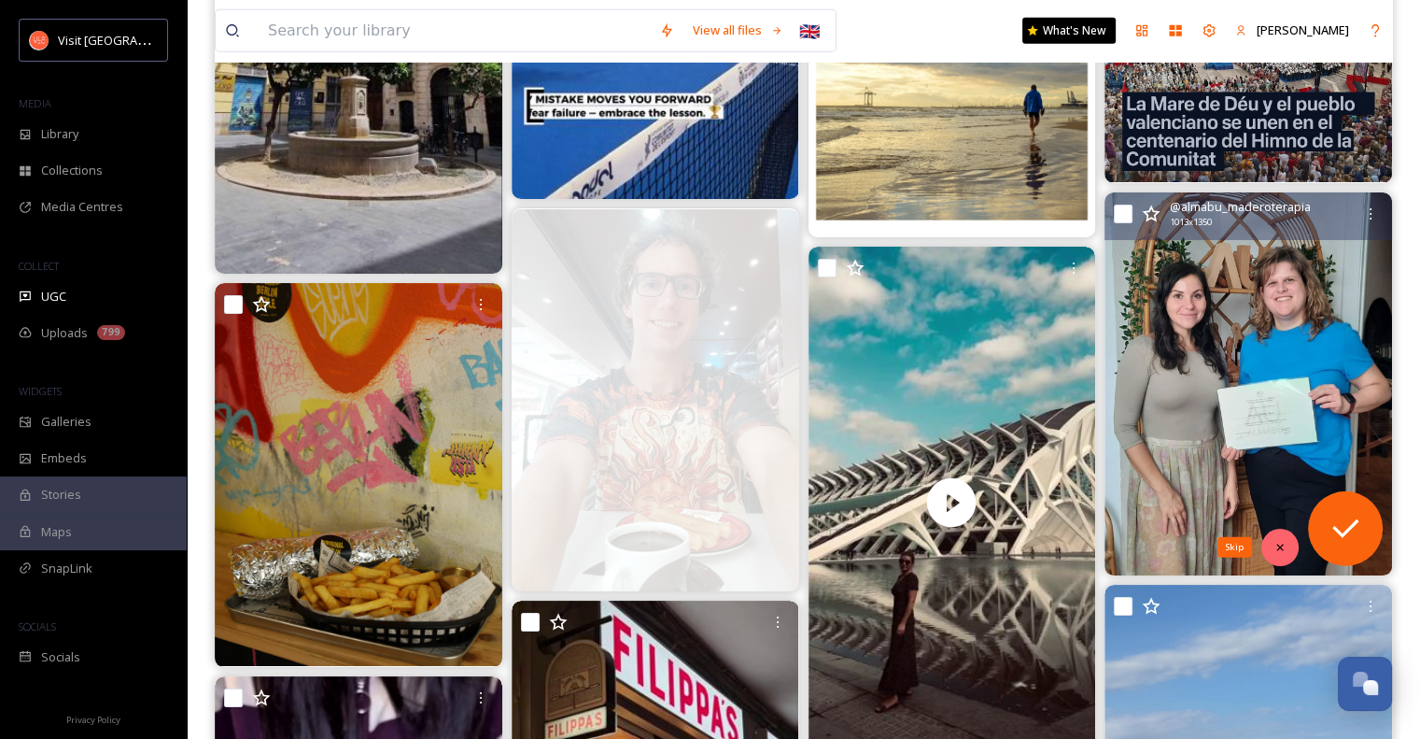
click at [1285, 544] on icon at bounding box center [1280, 547] width 13 height 13
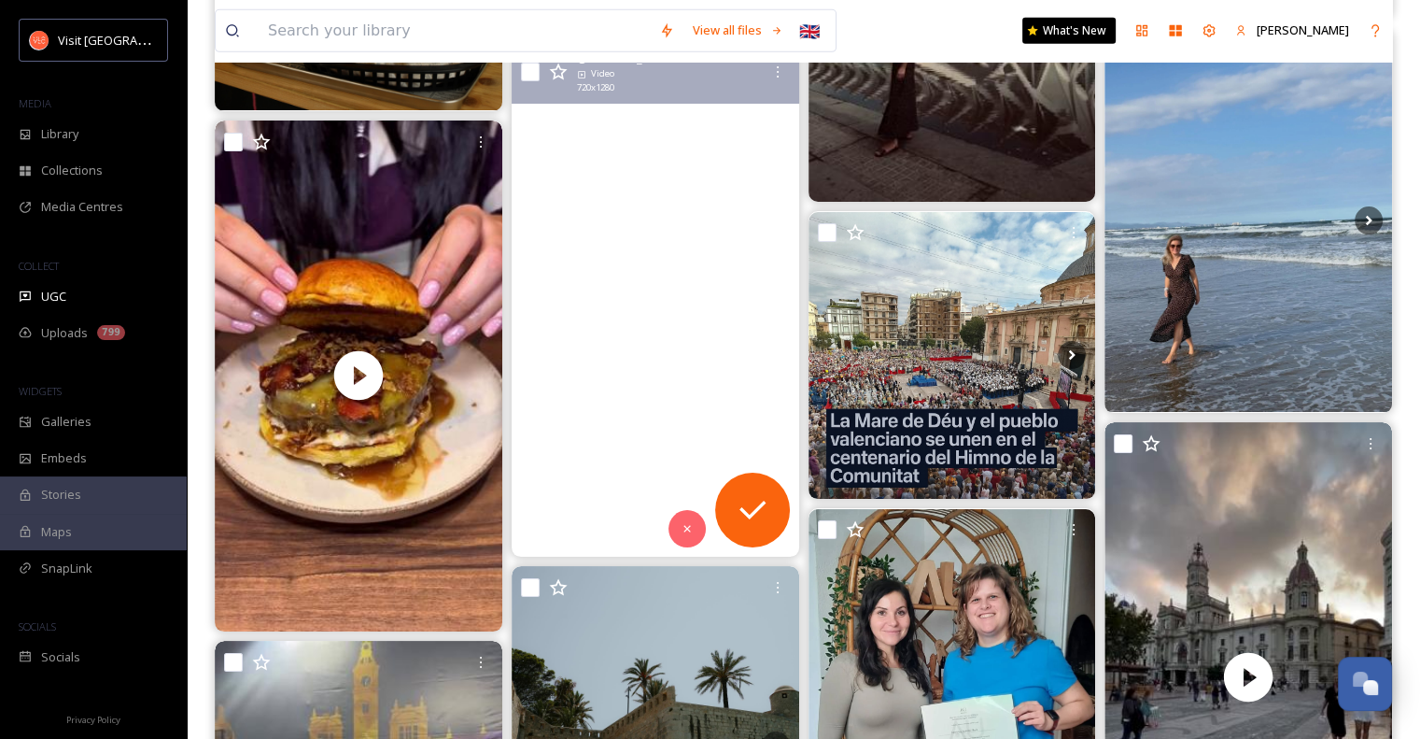
scroll to position [6116, 0]
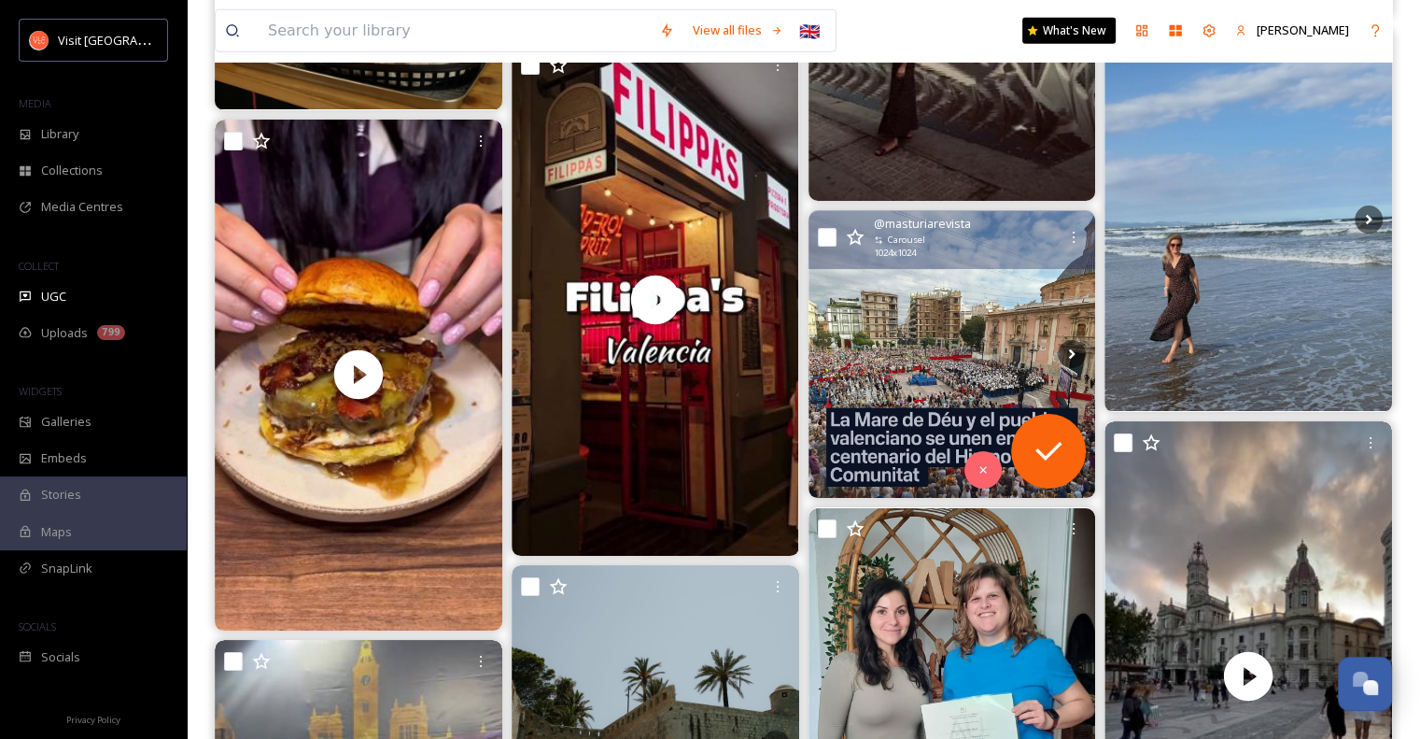
click at [880, 359] on img at bounding box center [953, 355] width 288 height 288
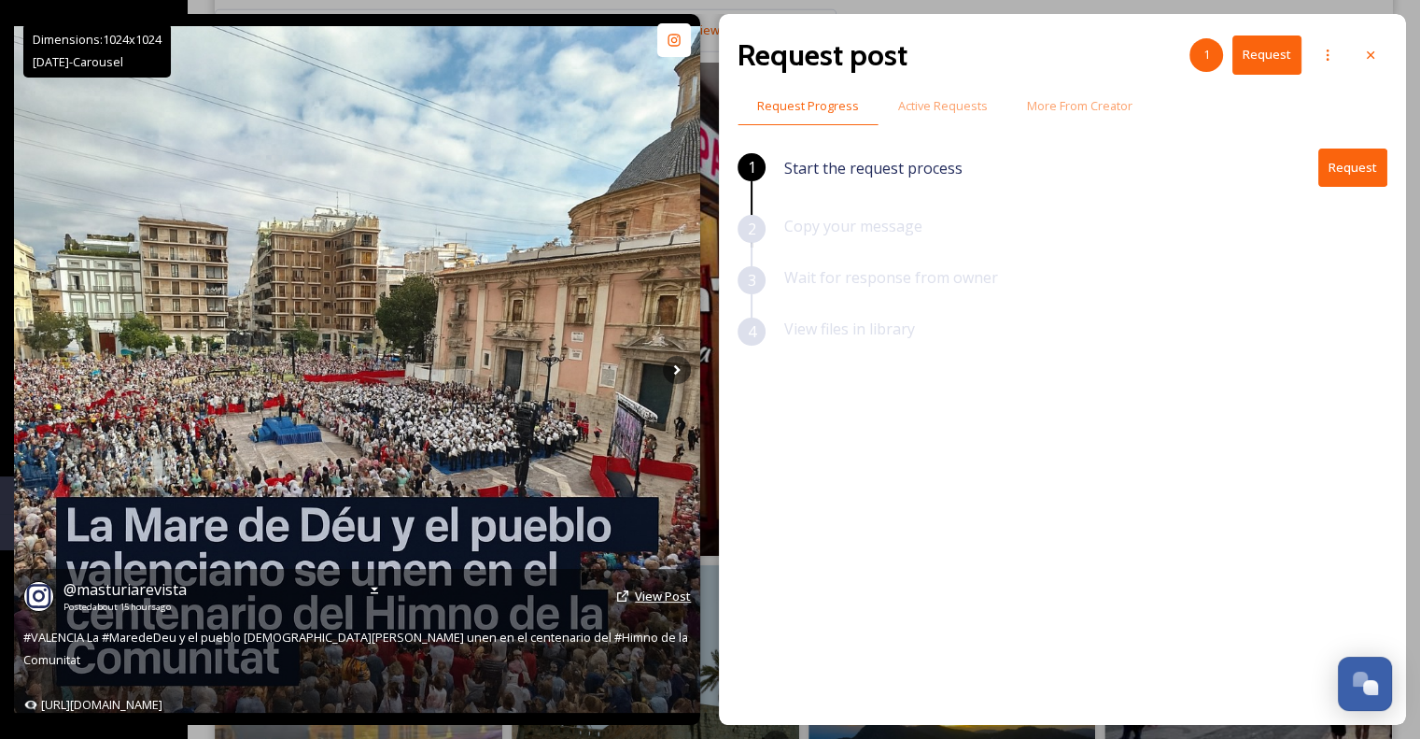
click at [664, 604] on span "View Post" at bounding box center [663, 595] width 56 height 17
click at [684, 369] on icon at bounding box center [677, 370] width 28 height 28
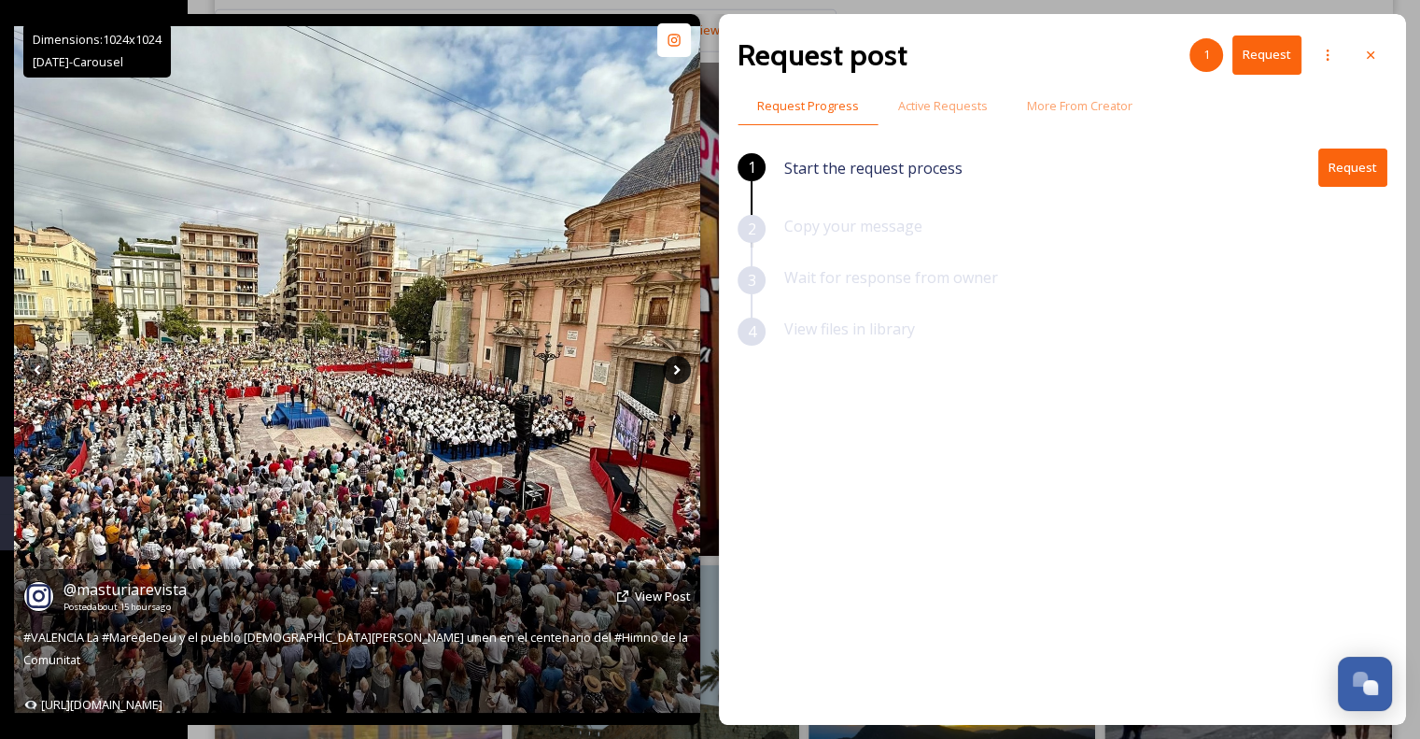
click at [679, 371] on icon at bounding box center [677, 370] width 28 height 28
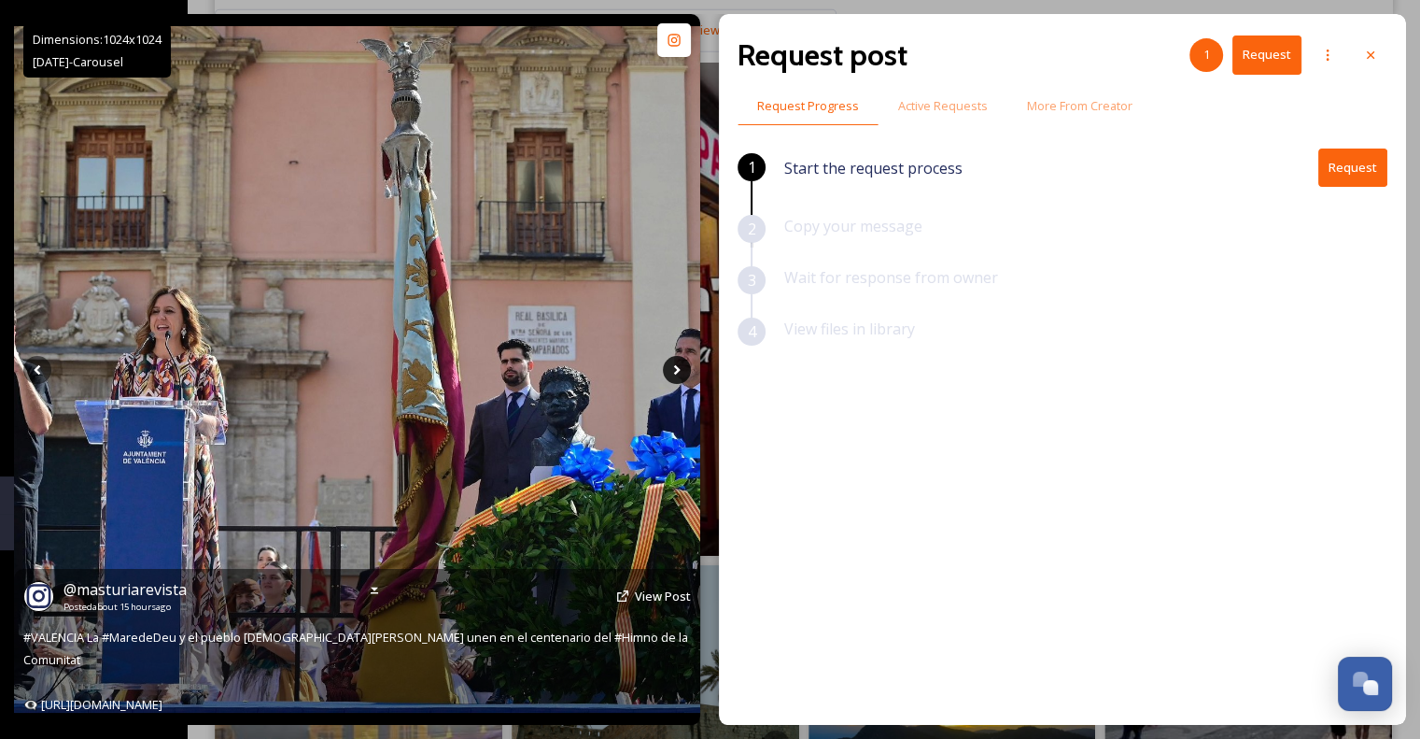
click at [680, 373] on icon at bounding box center [677, 370] width 28 height 28
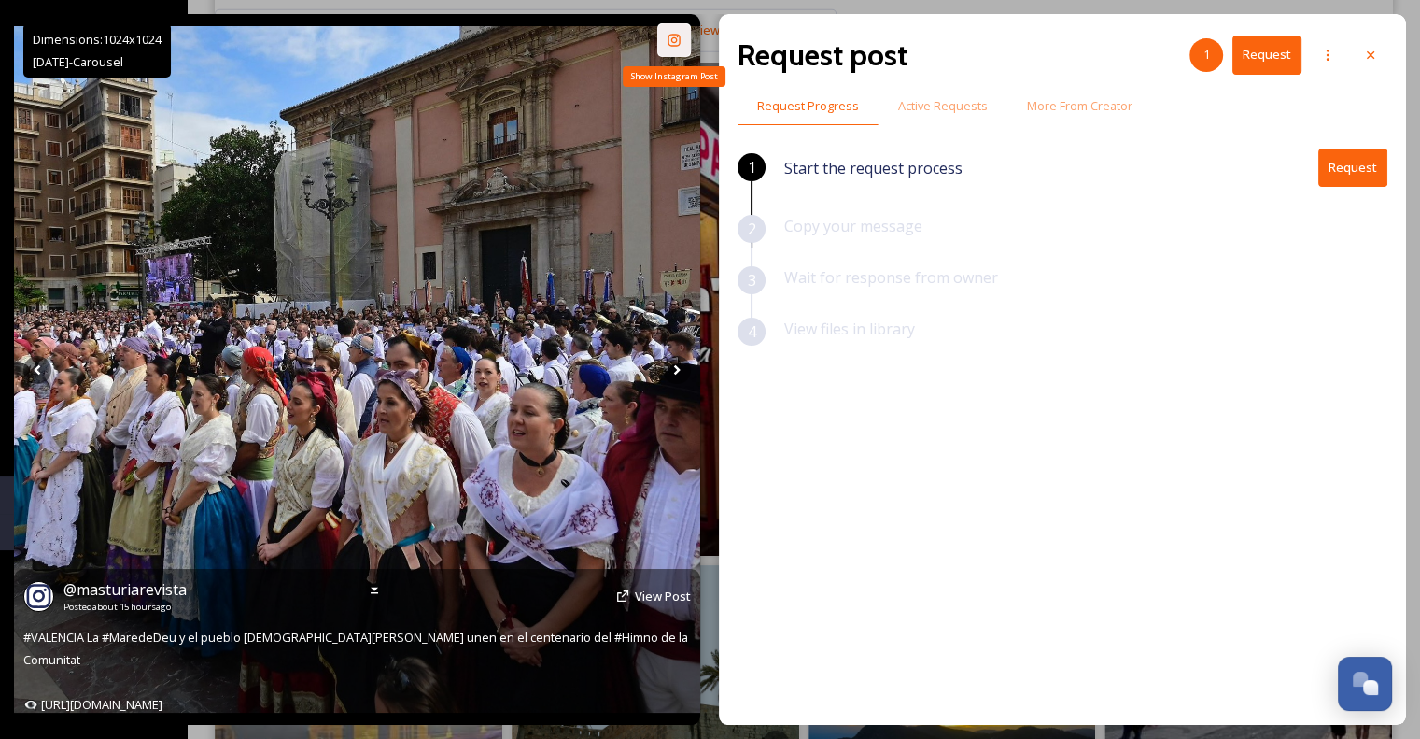
click at [676, 35] on icon at bounding box center [674, 40] width 15 height 15
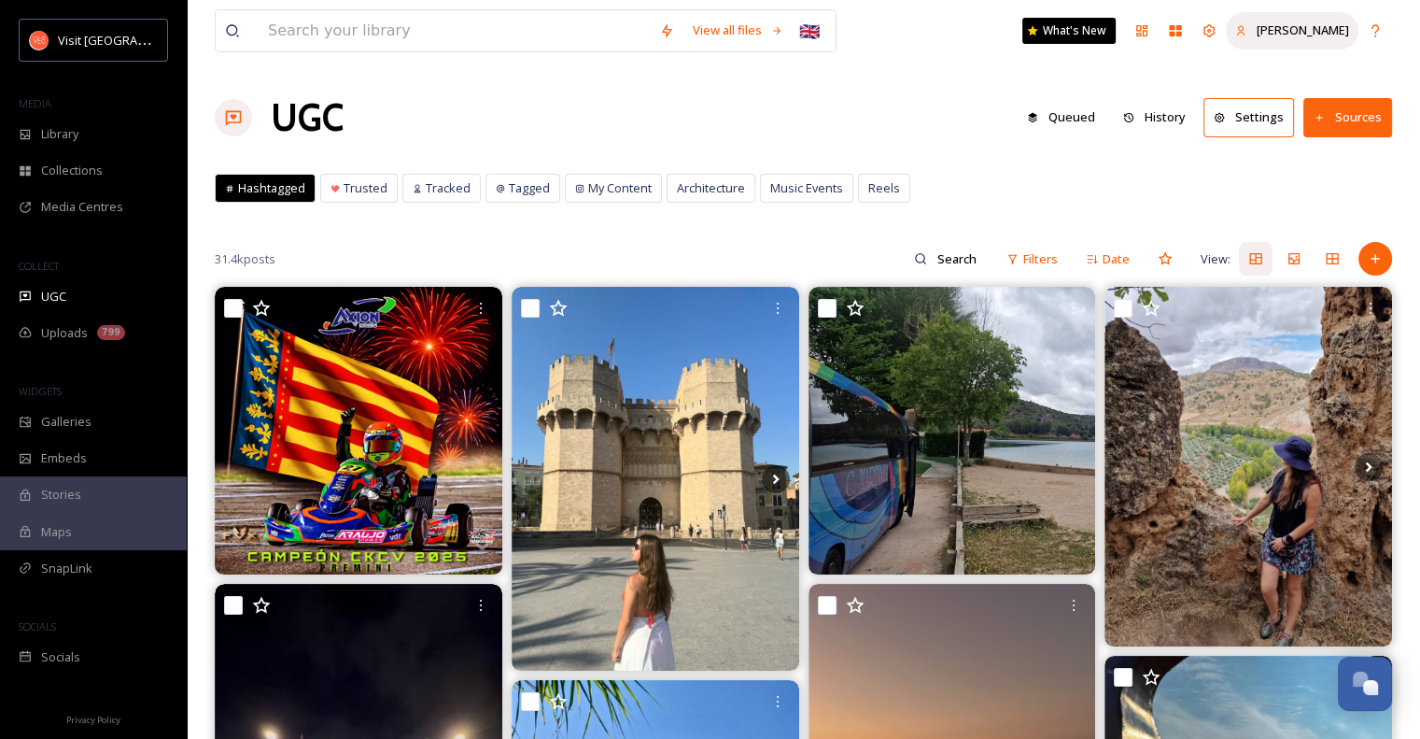
click at [1304, 30] on span "[PERSON_NAME]" at bounding box center [1303, 29] width 92 height 17
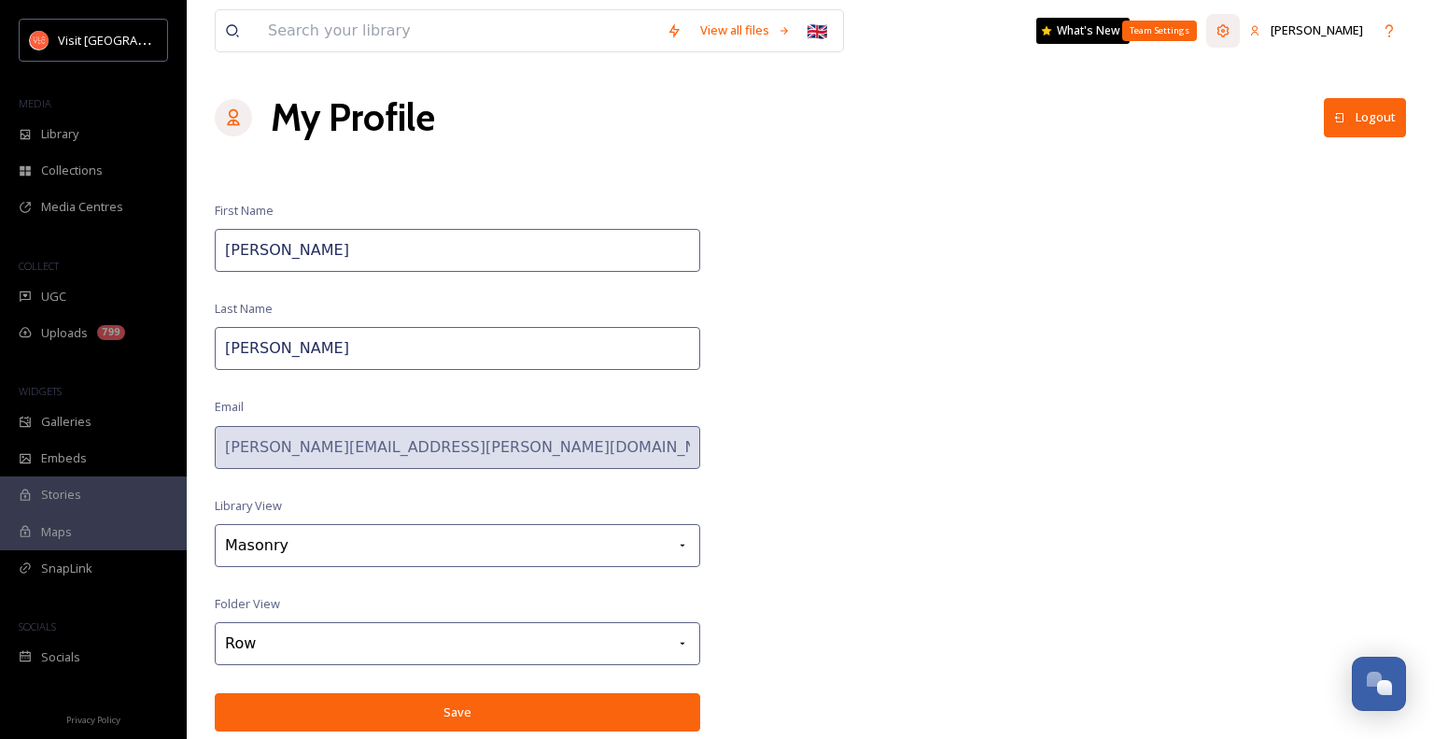
click at [1231, 29] on icon at bounding box center [1223, 30] width 15 height 15
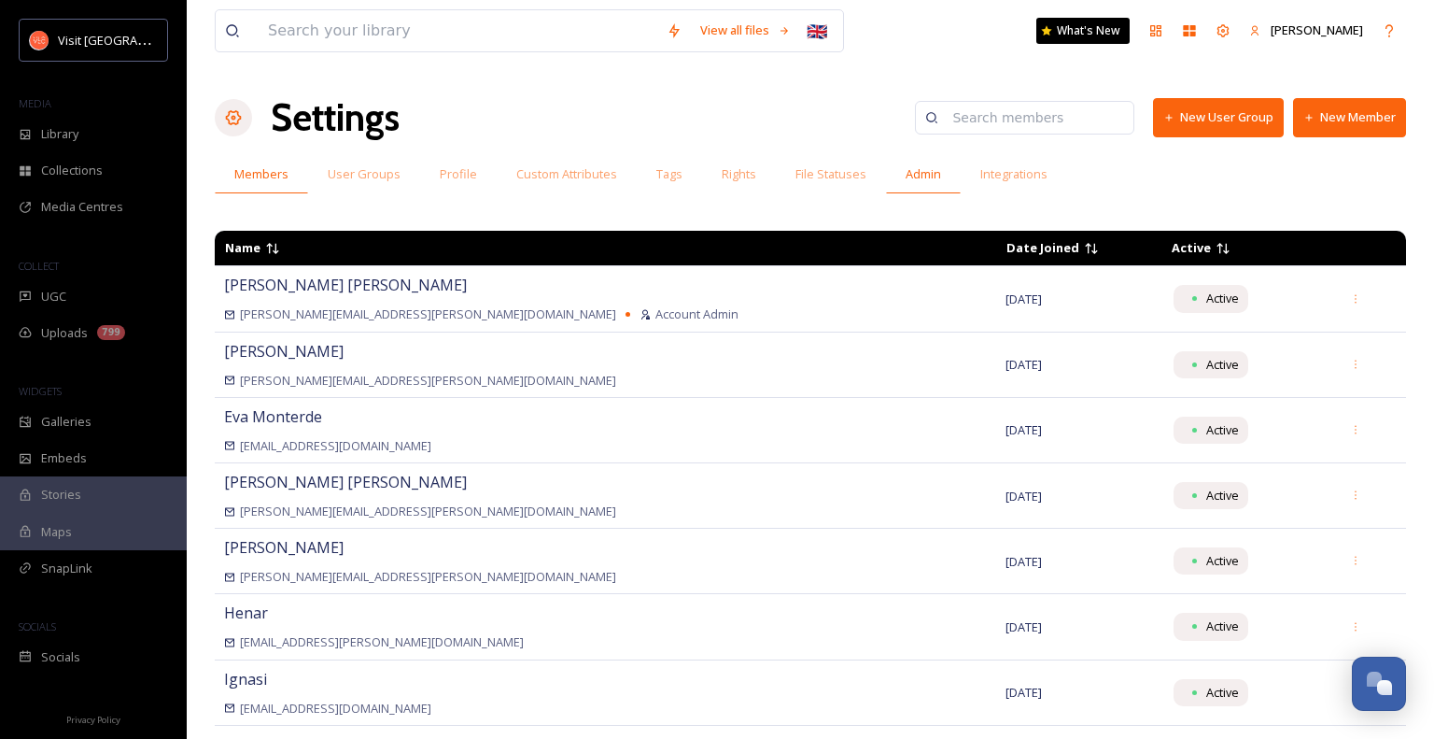
click at [908, 173] on span "Admin" at bounding box center [923, 174] width 35 height 18
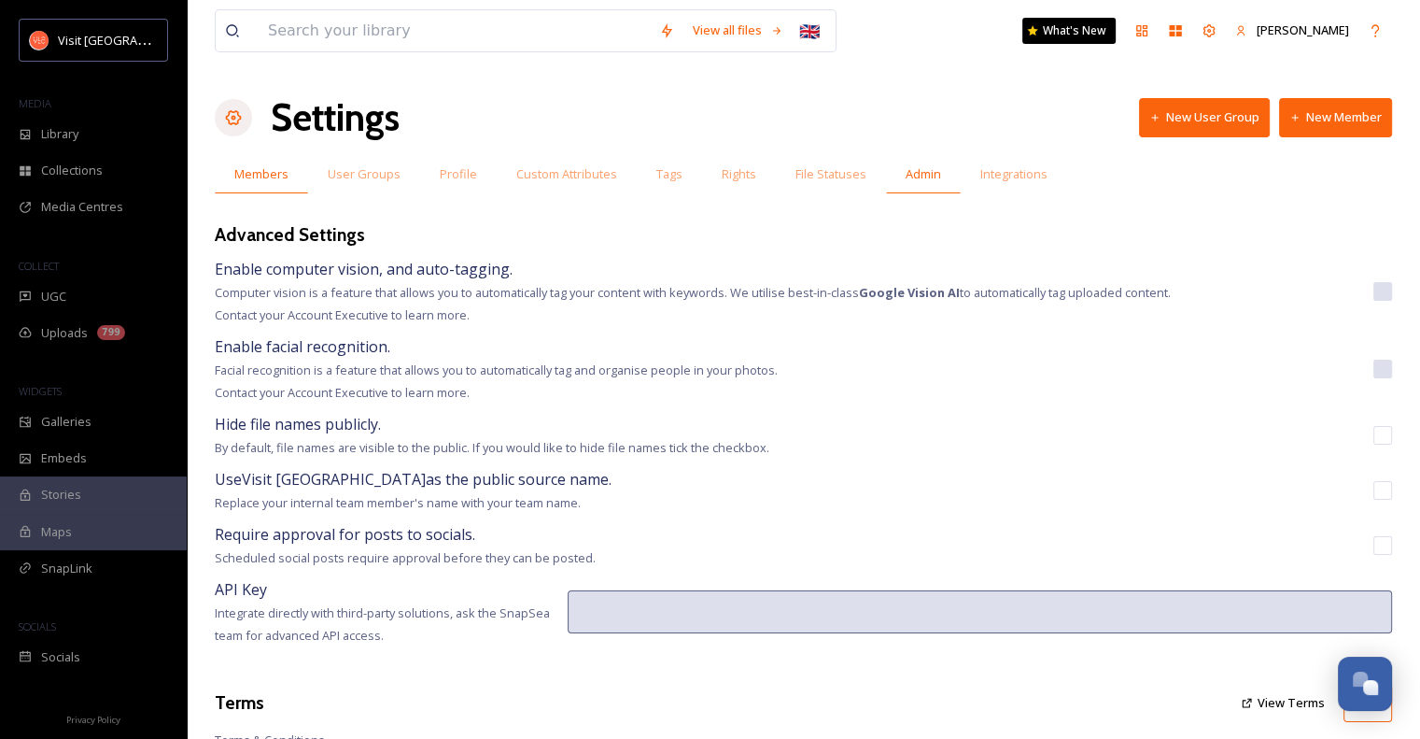
click at [254, 172] on span "Members" at bounding box center [261, 174] width 54 height 18
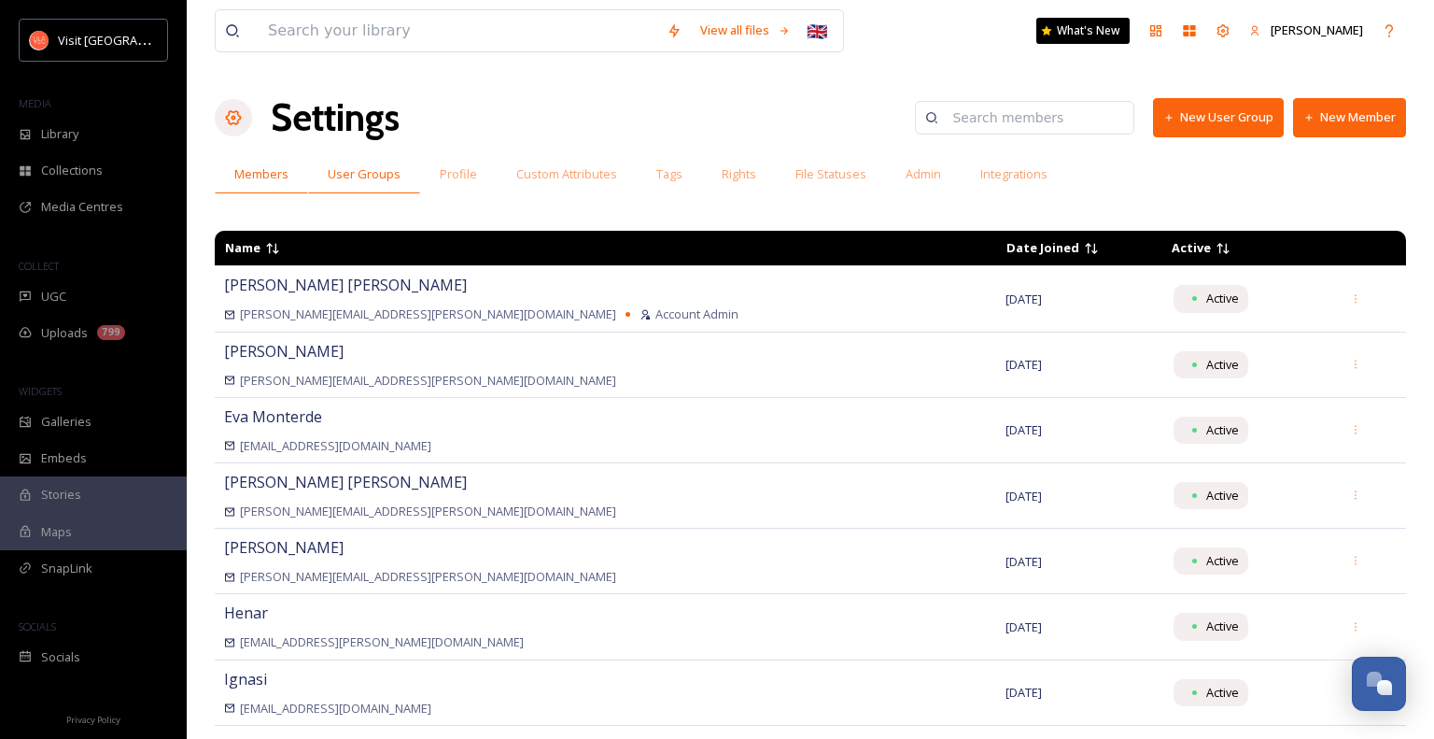
click at [374, 173] on span "User Groups" at bounding box center [364, 174] width 73 height 18
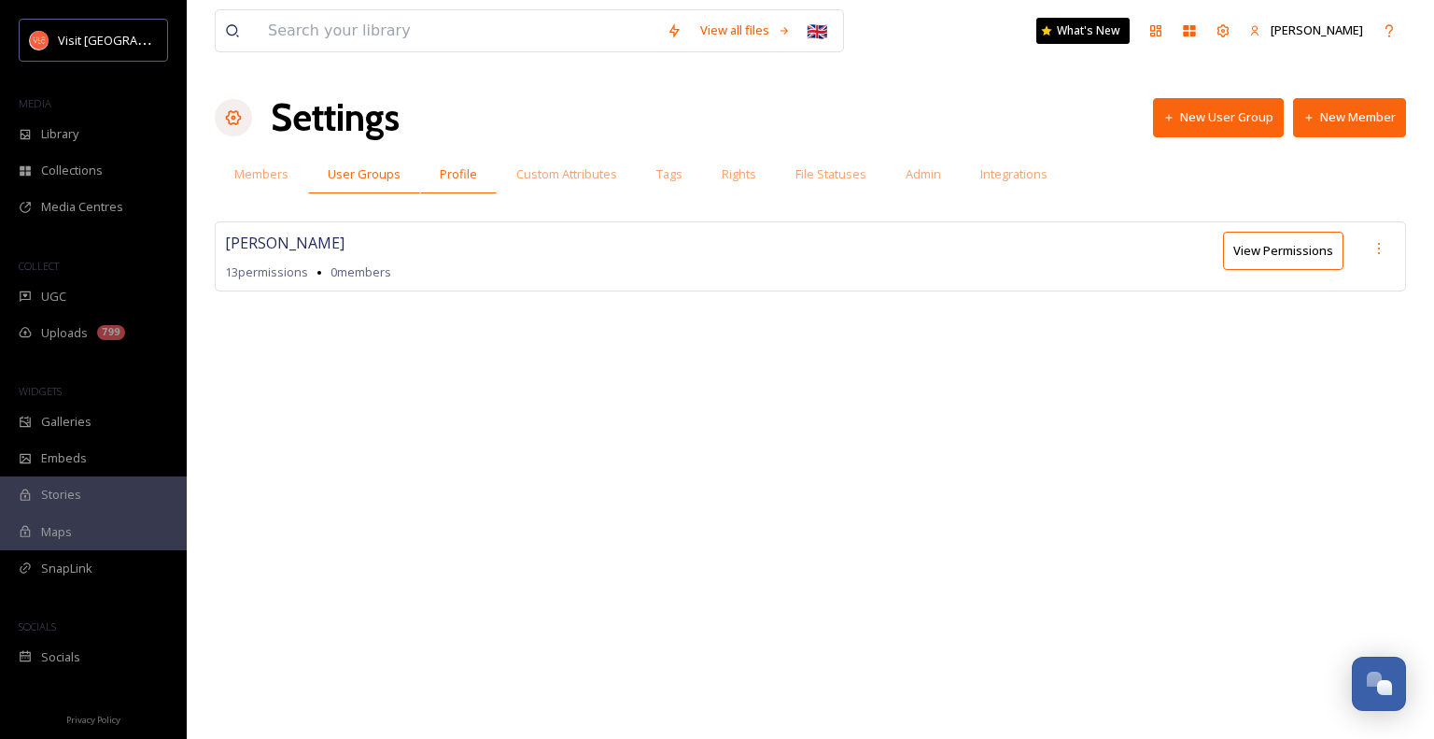
click at [461, 167] on span "Profile" at bounding box center [458, 174] width 37 height 18
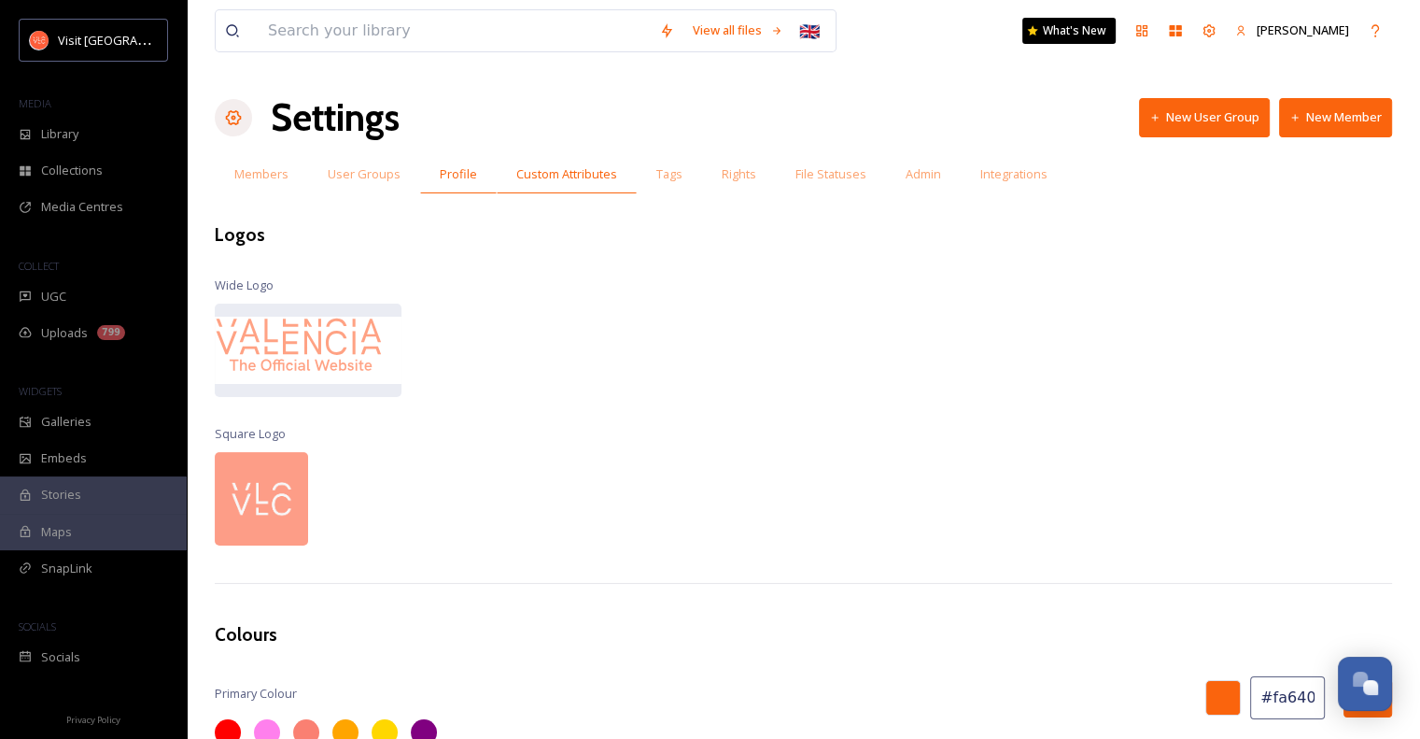
click at [584, 176] on span "Custom Attributes" at bounding box center [566, 174] width 101 height 18
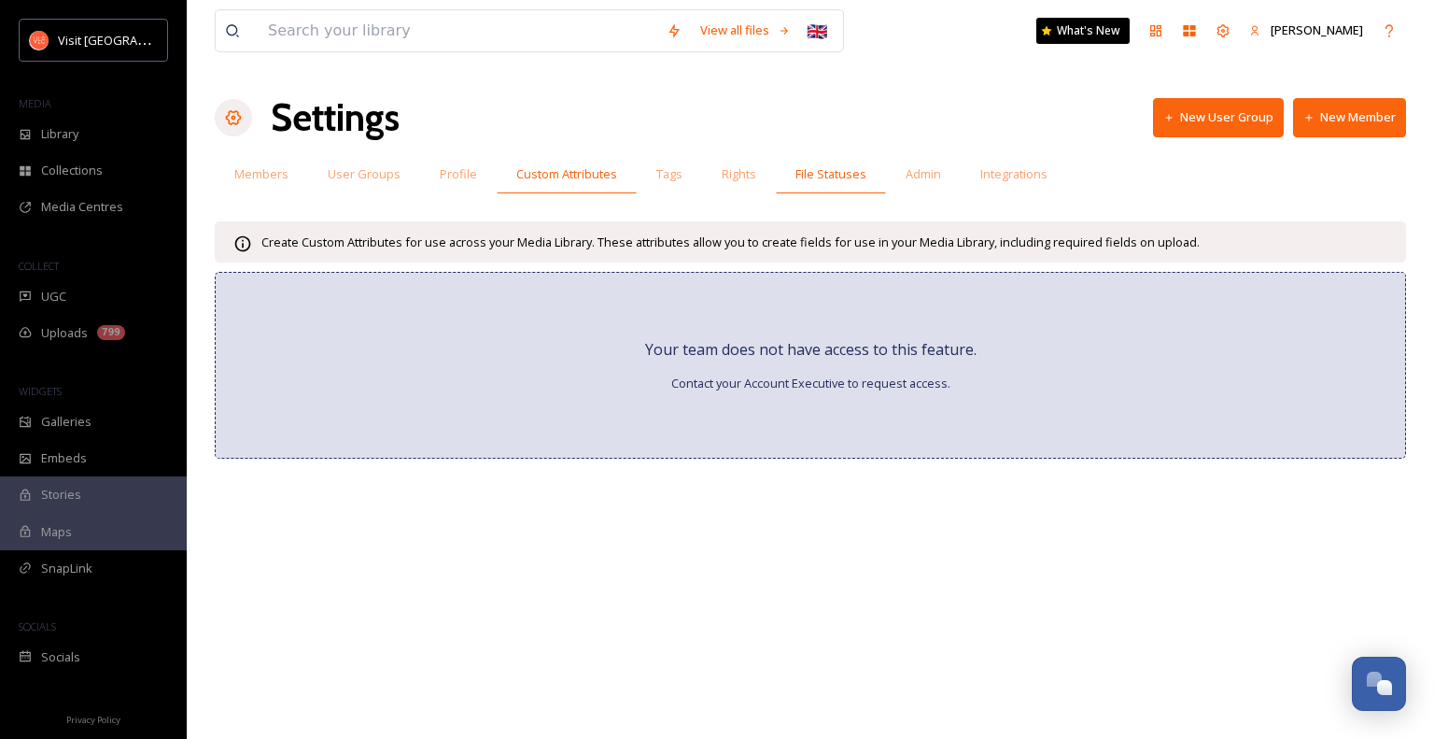
click at [828, 171] on span "File Statuses" at bounding box center [831, 174] width 71 height 18
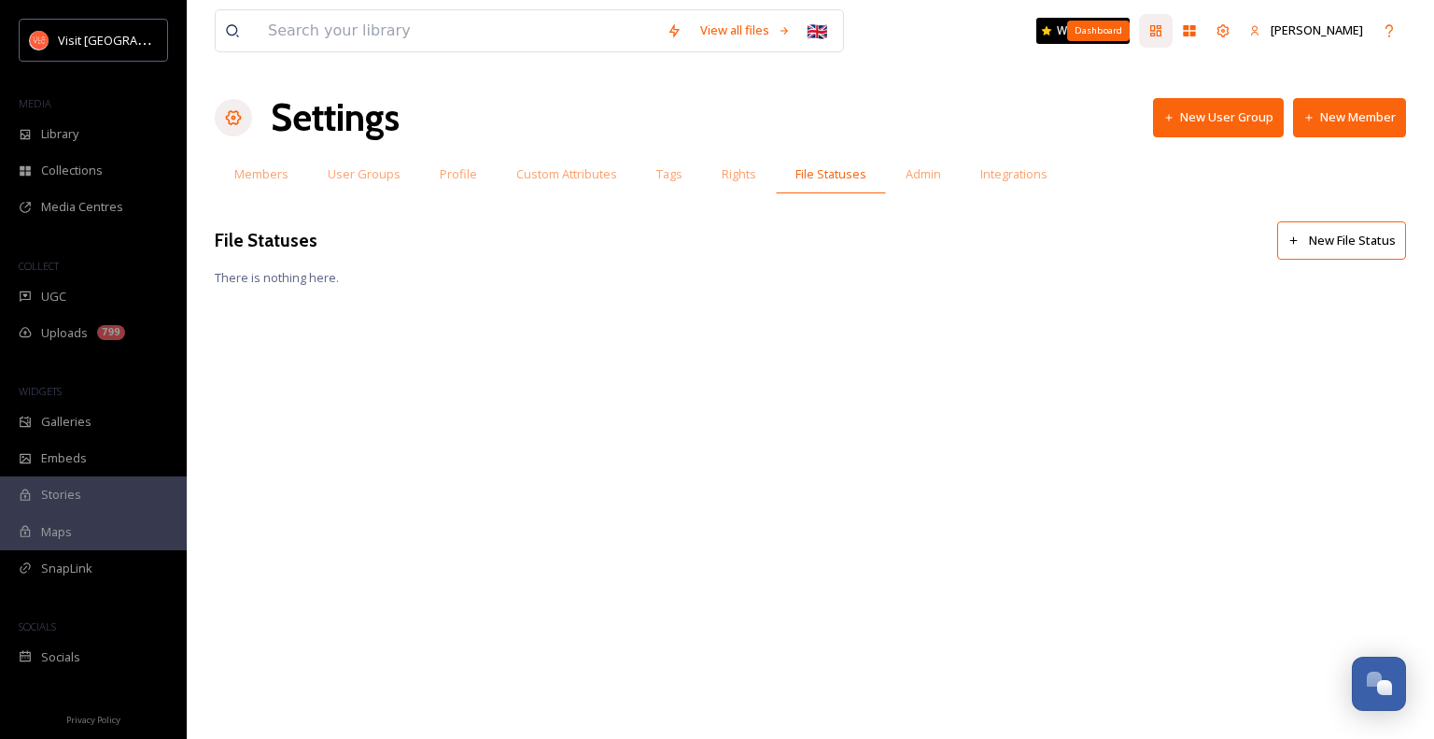
click at [1162, 33] on icon at bounding box center [1155, 30] width 11 height 11
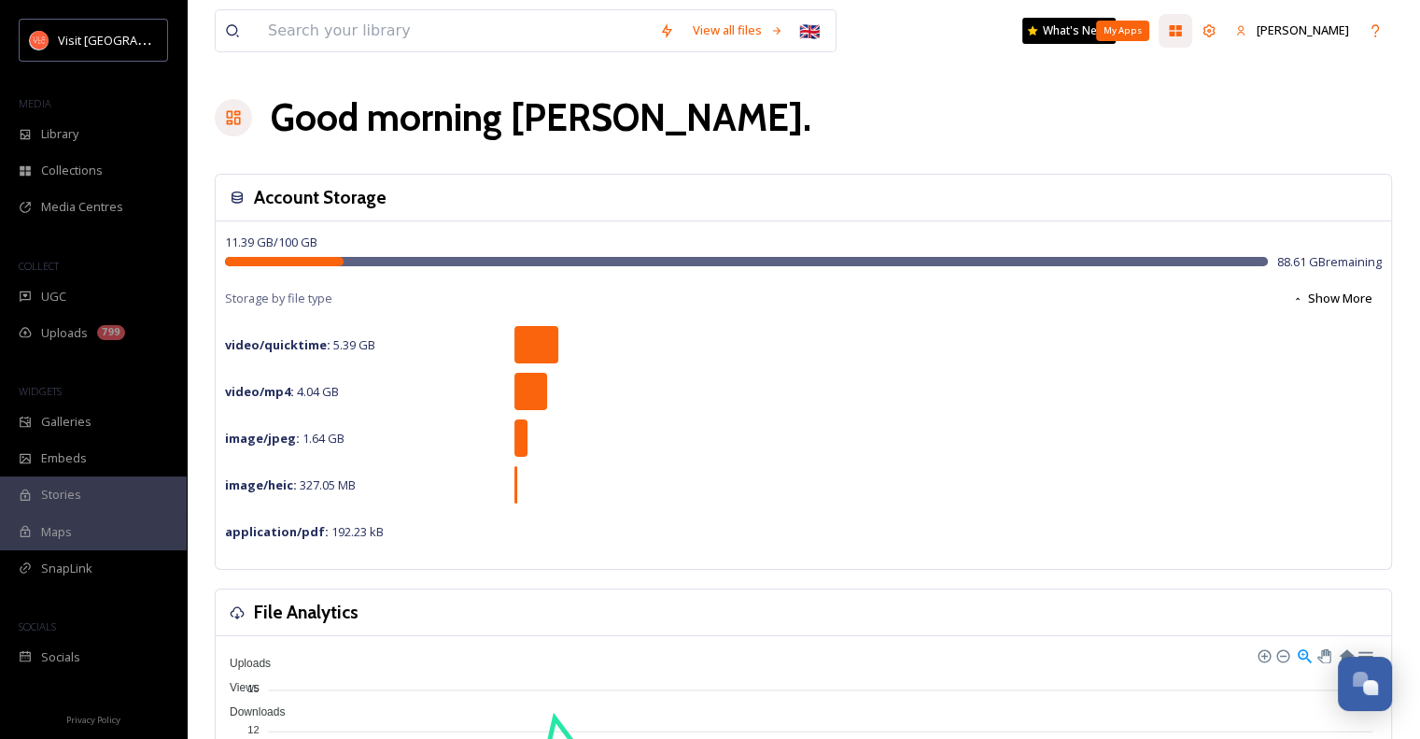
click at [1182, 33] on icon at bounding box center [1176, 30] width 12 height 11
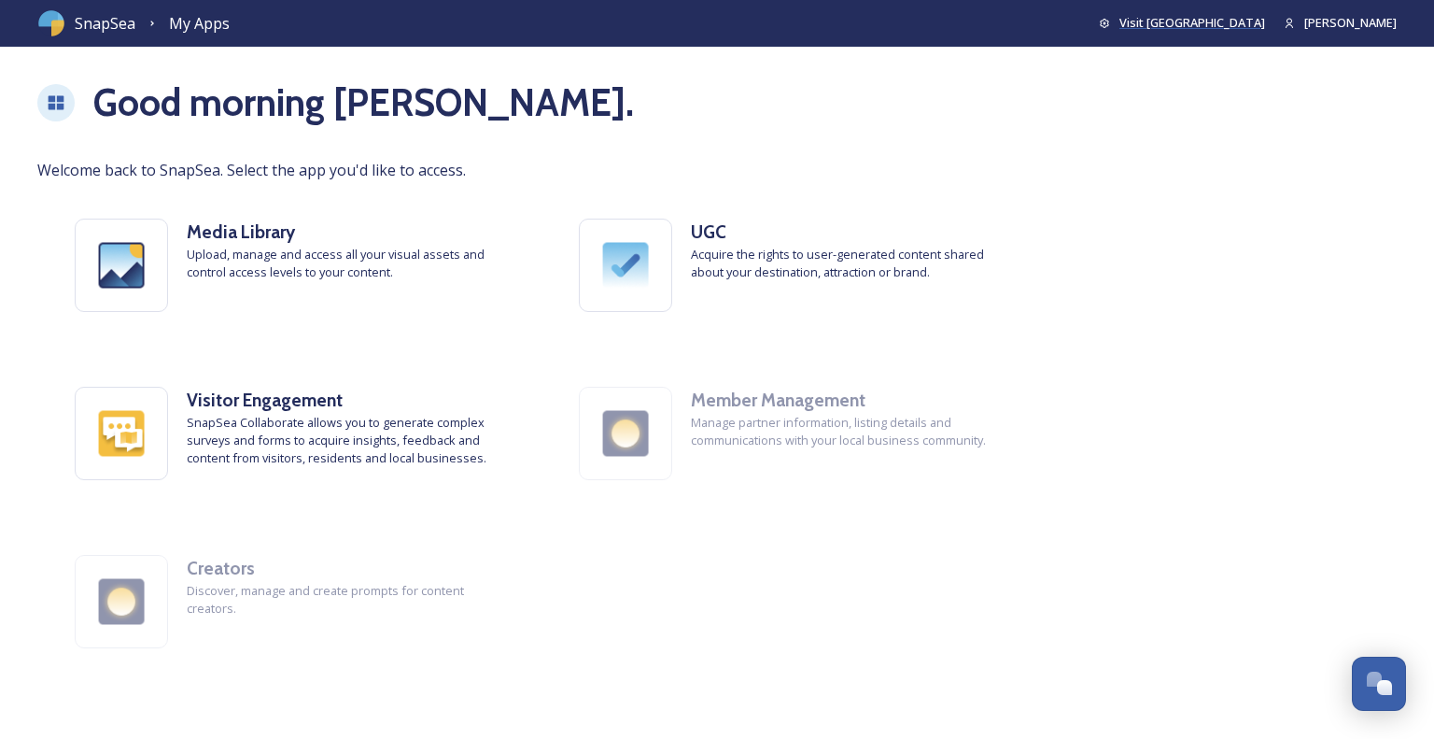
click at [1233, 20] on span "Visit [GEOGRAPHIC_DATA]" at bounding box center [1192, 22] width 146 height 17
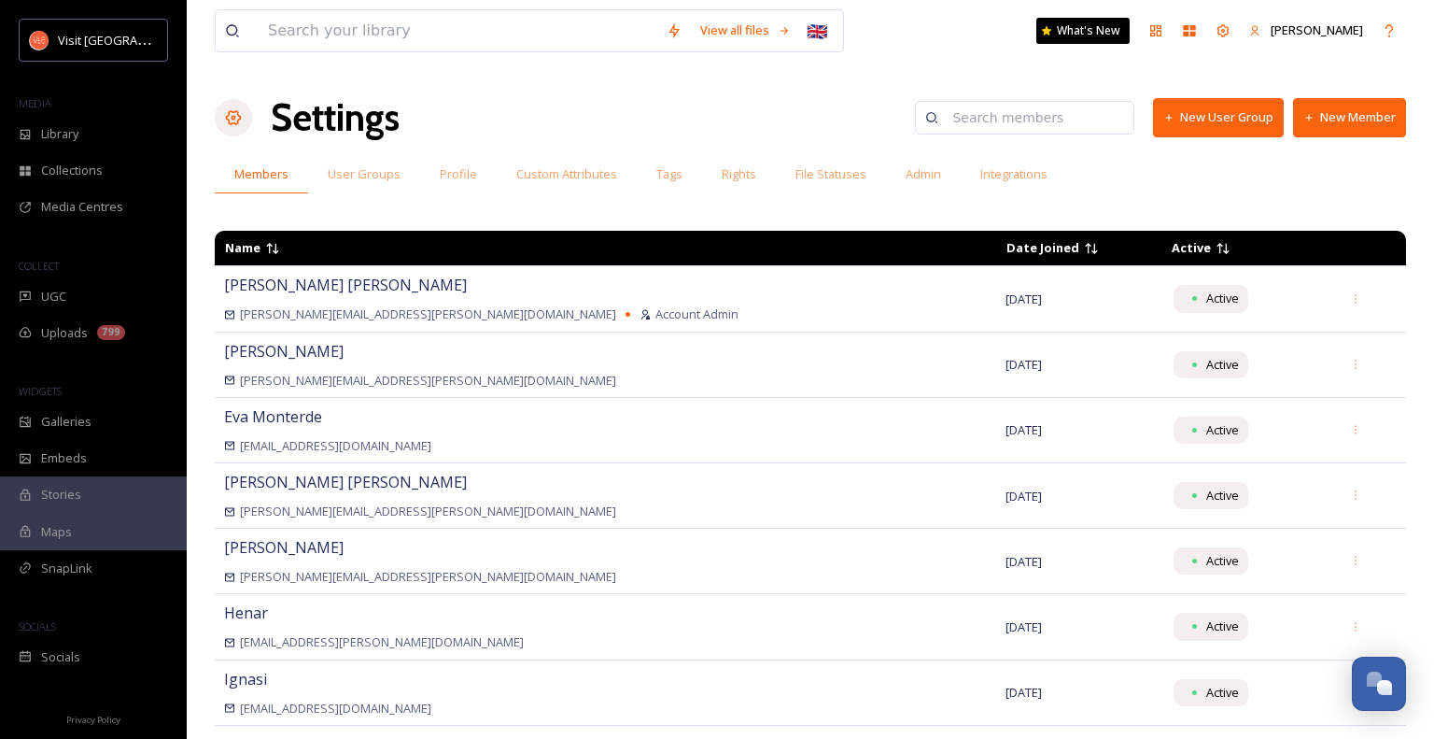
drag, startPoint x: 134, startPoint y: 679, endPoint x: 149, endPoint y: 694, distance: 21.1
click at [149, 694] on div at bounding box center [93, 686] width 187 height 22
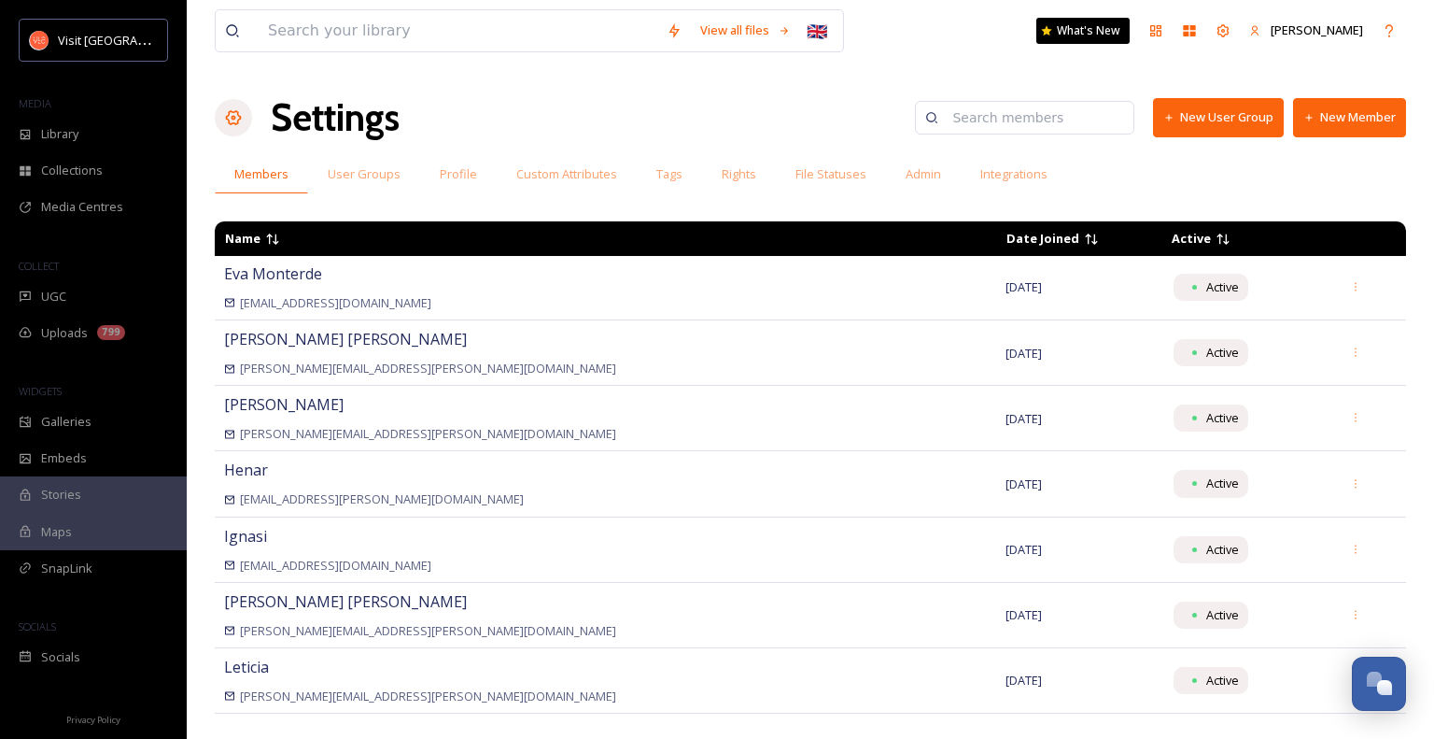
scroll to position [149, 0]
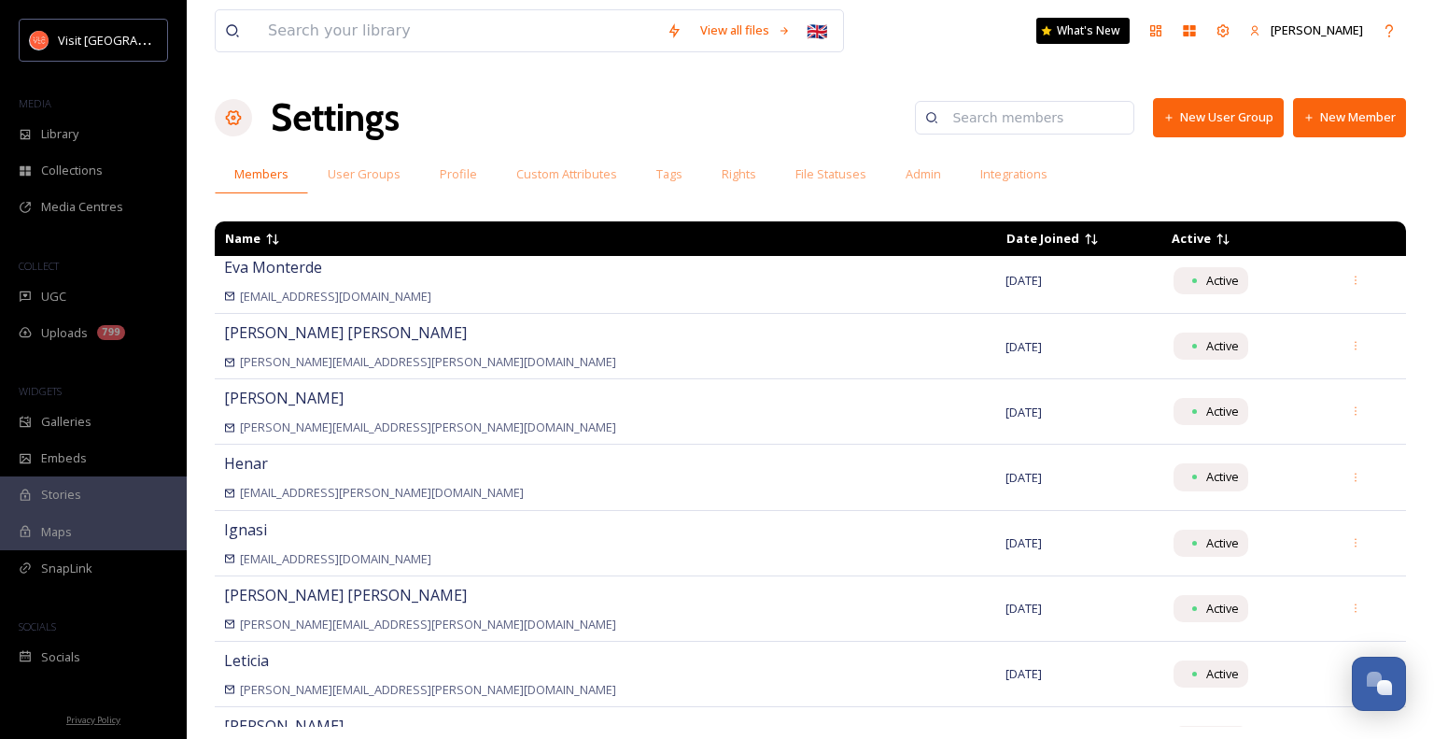
drag, startPoint x: 1401, startPoint y: 720, endPoint x: 108, endPoint y: 723, distance: 1292.2
click at [108, 723] on span "Privacy Policy" at bounding box center [93, 719] width 54 height 12
